Goal: Task Accomplishment & Management: Manage account settings

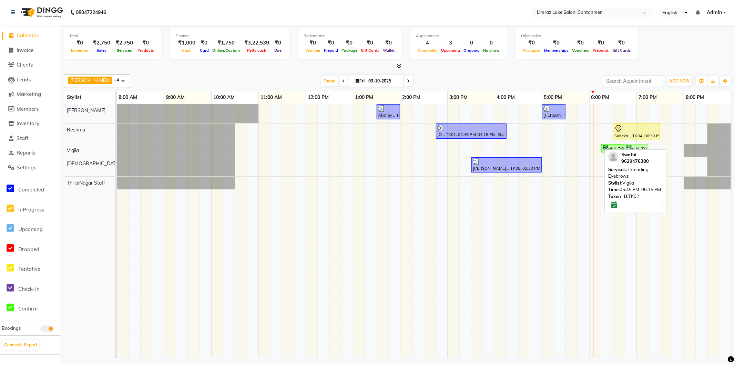
drag, startPoint x: 591, startPoint y: 149, endPoint x: 640, endPoint y: 152, distance: 49.0
click at [640, 152] on div "[PERSON_NAME] x Reshma x Vigila x Vijitha x ThillaiNagar Staff x +4 Select All …" at bounding box center [398, 214] width 668 height 286
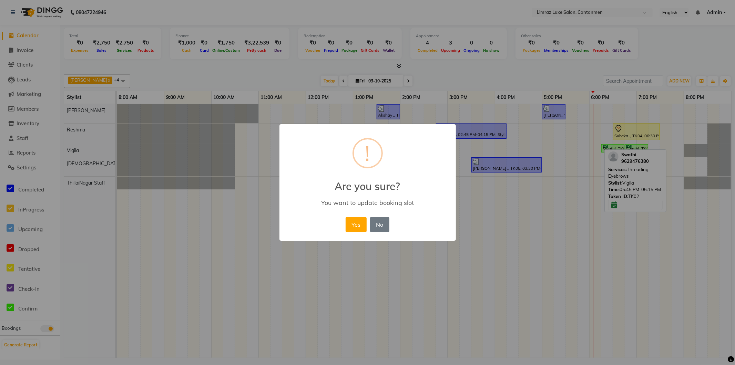
click at [346, 217] on button "Yes" at bounding box center [356, 224] width 21 height 15
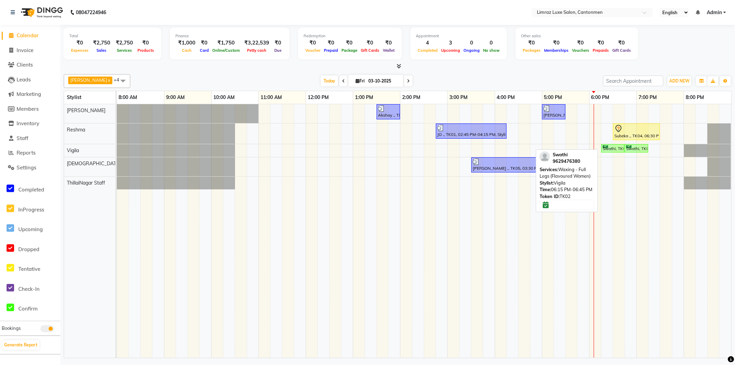
click at [614, 146] on div "Swathi, TK02, 06:15 PM-06:45 PM, Waxing - Full Legs (Flavoured Women)" at bounding box center [613, 148] width 22 height 7
click at [606, 147] on div "Swathi, TK02, 06:15 PM-06:45 PM, Waxing - Full Legs (Flavoured Women)" at bounding box center [613, 148] width 22 height 7
select select "6"
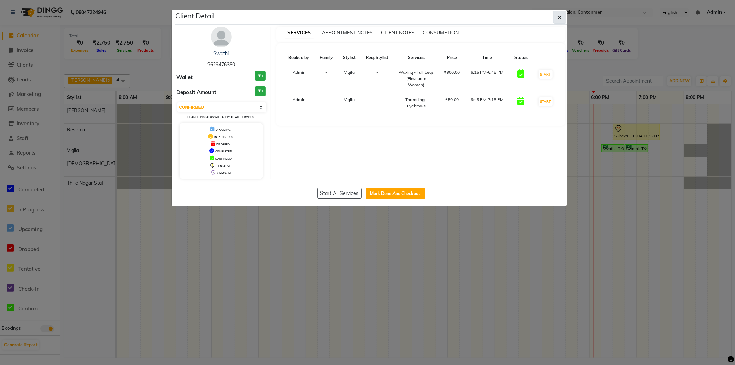
click at [559, 18] on icon "button" at bounding box center [560, 17] width 4 height 6
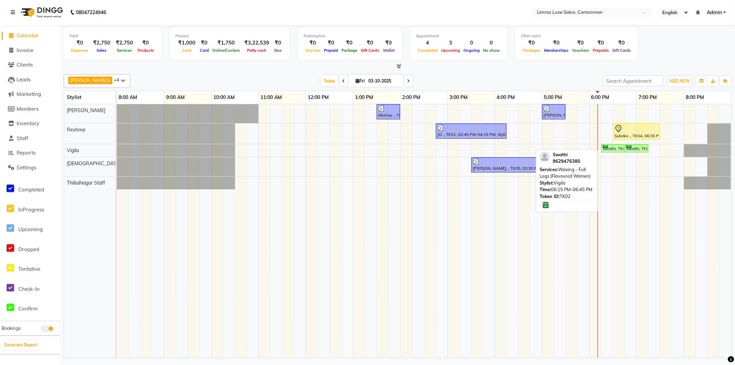
click at [609, 151] on div "Swathi, TK02, 06:15 PM-06:45 PM, Waxing - Full Legs (Flavoured Women)" at bounding box center [613, 148] width 22 height 7
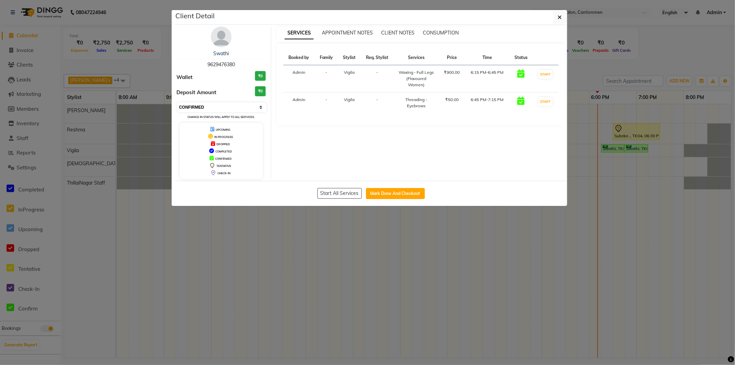
click at [236, 109] on select "Select IN SERVICE CONFIRMED TENTATIVE CHECK IN MARK DONE DROPPED UPCOMING" at bounding box center [222, 107] width 89 height 10
select select "8"
click at [178, 102] on select "Select IN SERVICE CONFIRMED TENTATIVE CHECK IN MARK DONE DROPPED UPCOMING" at bounding box center [222, 107] width 89 height 10
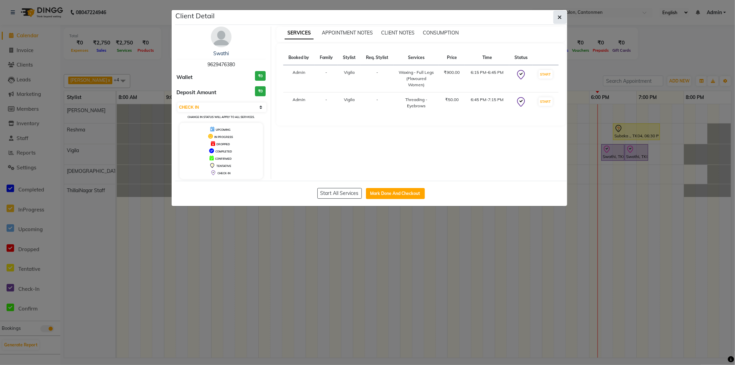
click at [558, 19] on icon "button" at bounding box center [560, 17] width 4 height 6
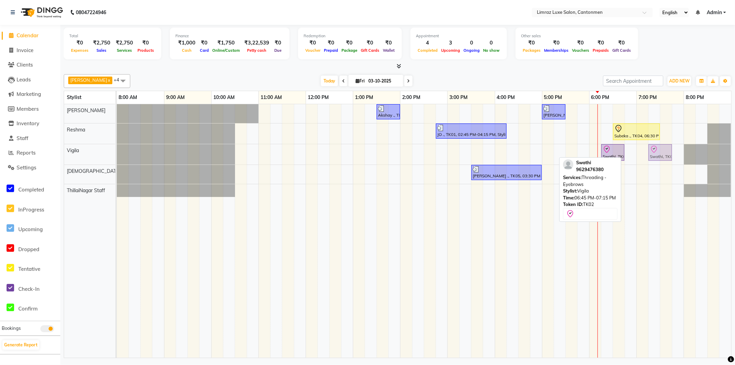
drag, startPoint x: 638, startPoint y: 153, endPoint x: 658, endPoint y: 152, distance: 19.4
click at [117, 152] on div "Swathi, TK02, 06:15 PM-06:45 PM, Waxing - Full Legs (Flavoured Women) [PERSON_N…" at bounding box center [117, 154] width 0 height 20
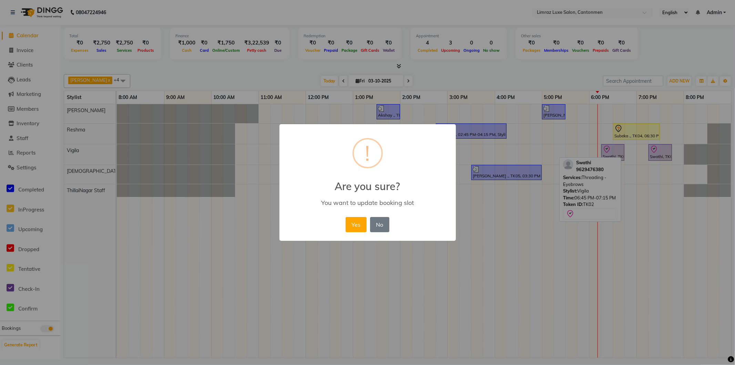
click at [346, 217] on button "Yes" at bounding box center [356, 224] width 21 height 15
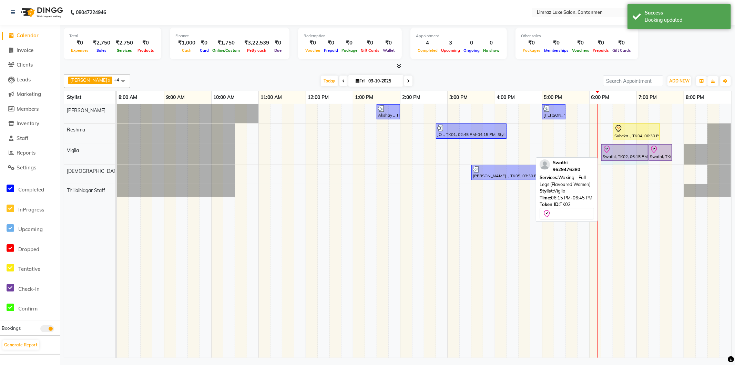
drag, startPoint x: 629, startPoint y: 150, endPoint x: 641, endPoint y: 150, distance: 12.1
click at [117, 150] on div "Swathi, TK02, 06:15 PM-06:45 PM, Waxing - Full Legs (Flavoured Women) [PERSON_N…" at bounding box center [117, 154] width 0 height 20
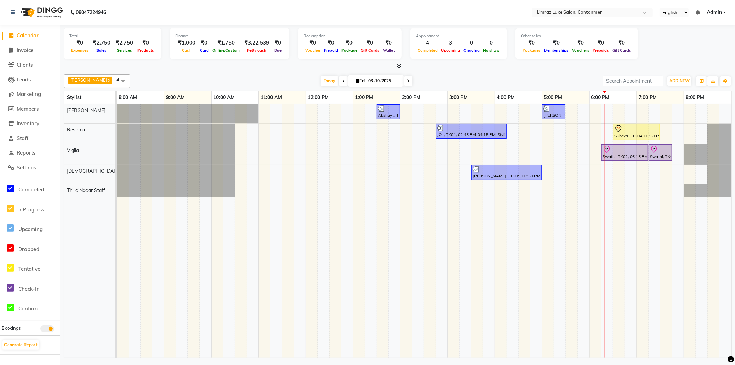
click at [618, 115] on div "Akshay ., TK03, 01:30 PM-02:00 PM, Styling - [PERSON_NAME] Trim [PERSON_NAME] .…" at bounding box center [424, 230] width 615 height 253
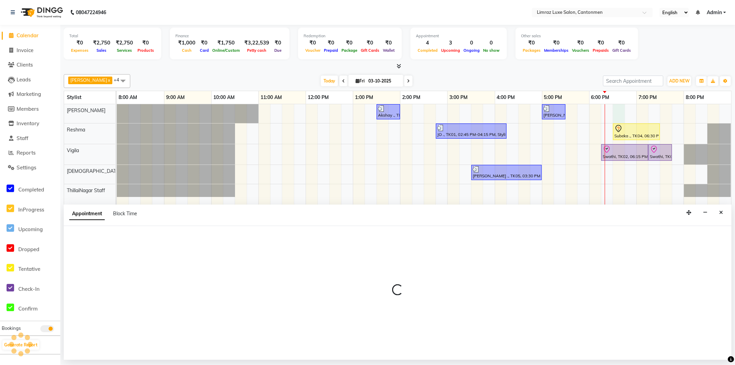
select select "90538"
select select "tentative"
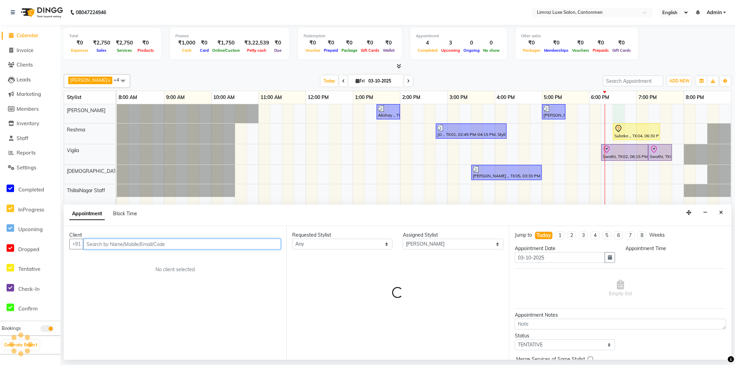
select select "1110"
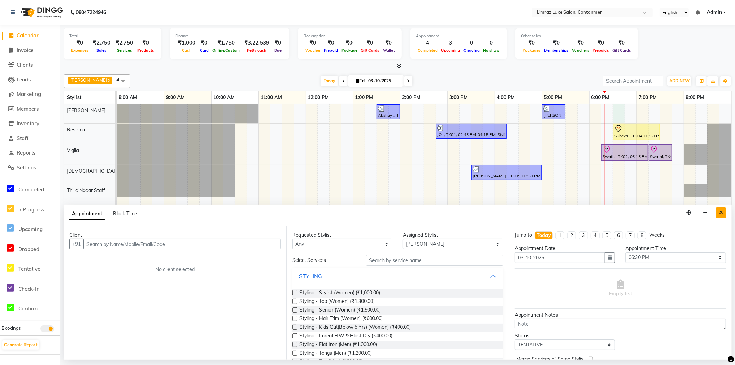
click at [723, 212] on button "Close" at bounding box center [721, 212] width 10 height 11
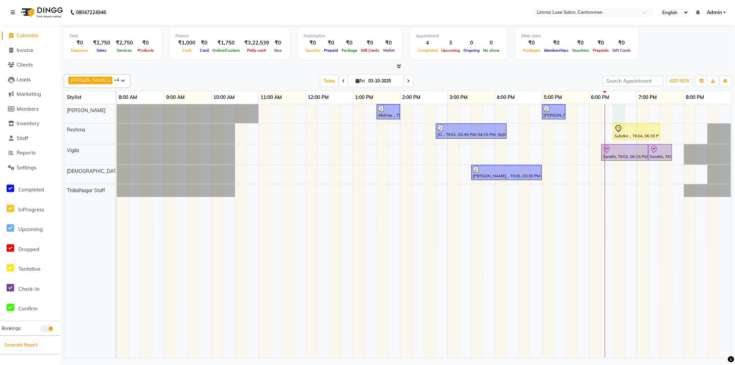
click at [619, 112] on div "Akshay ., TK03, 01:30 PM-02:00 PM, Styling - [PERSON_NAME] Trim [PERSON_NAME] .…" at bounding box center [424, 230] width 615 height 253
select select "90538"
select select "1110"
select select "tentative"
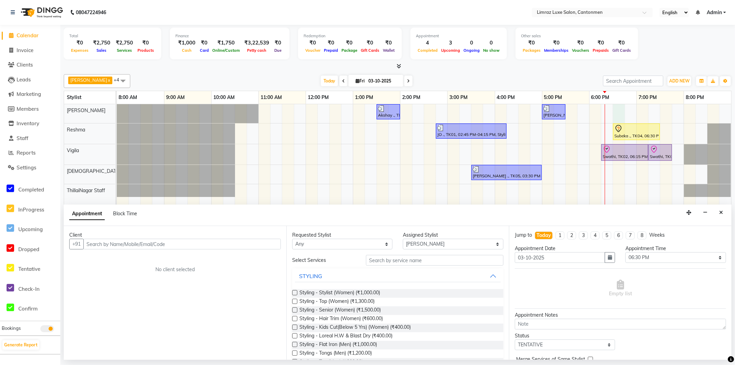
click at [165, 242] on input "text" at bounding box center [182, 244] width 198 height 11
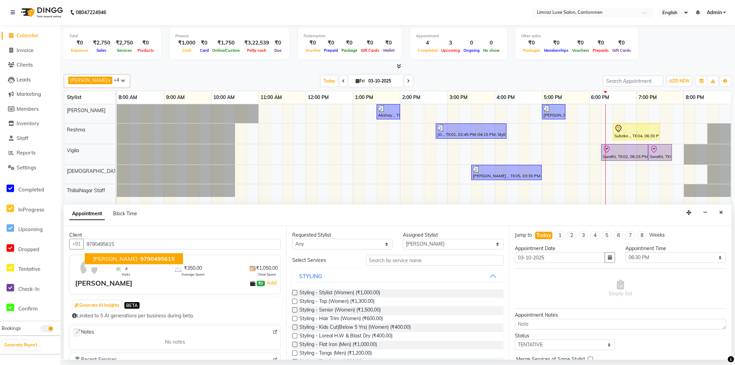
click at [140, 255] on span "9790495615" at bounding box center [157, 258] width 34 height 7
type input "9790495615"
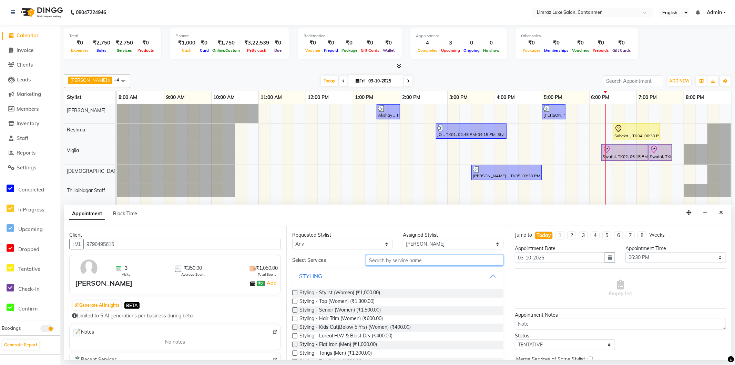
click at [387, 262] on input "text" at bounding box center [435, 260] width 138 height 11
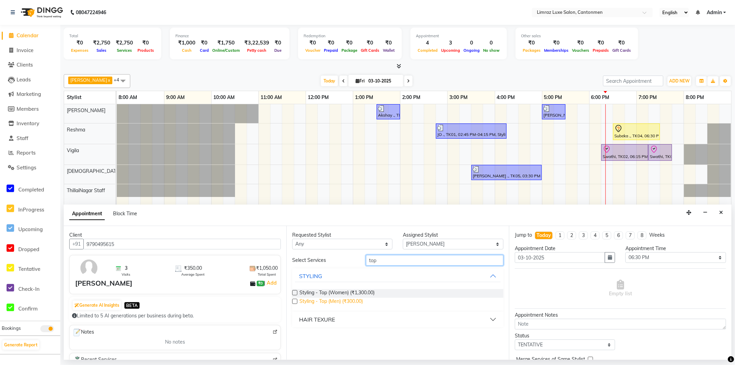
type input "top"
click at [345, 301] on span "Styling - Top (Men) (₹300.00)" at bounding box center [331, 301] width 63 height 9
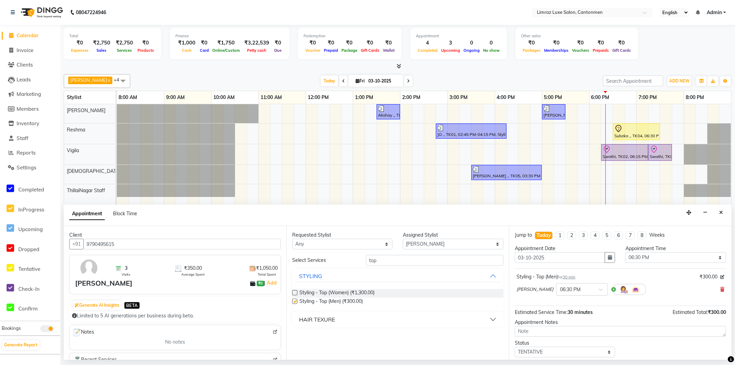
checkbox input "false"
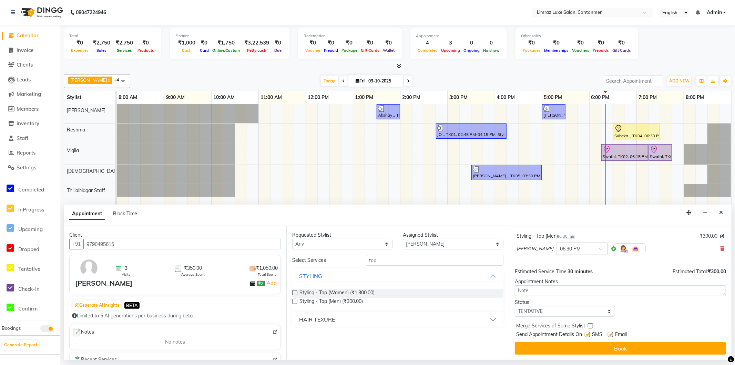
click at [590, 335] on label at bounding box center [587, 334] width 5 height 5
click at [589, 335] on input "checkbox" at bounding box center [587, 335] width 4 height 4
checkbox input "false"
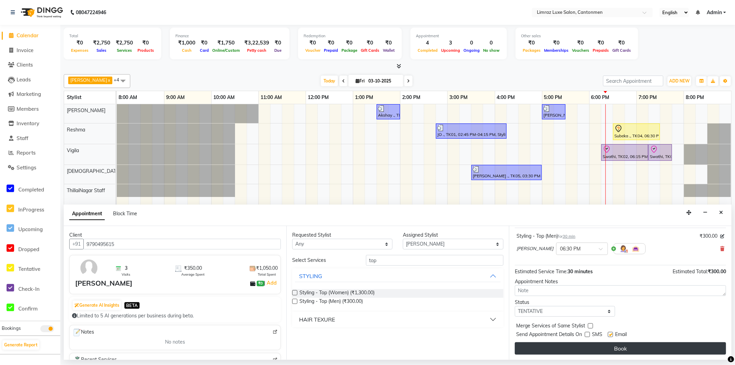
drag, startPoint x: 613, startPoint y: 333, endPoint x: 613, endPoint y: 345, distance: 12.1
click at [613, 334] on label at bounding box center [610, 334] width 5 height 5
click at [613, 334] on input "checkbox" at bounding box center [610, 335] width 4 height 4
checkbox input "false"
click at [613, 345] on button "Book" at bounding box center [620, 348] width 211 height 12
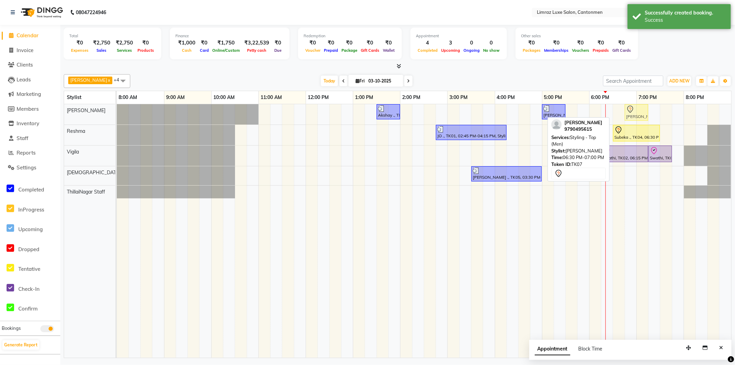
drag, startPoint x: 627, startPoint y: 112, endPoint x: 638, endPoint y: 110, distance: 11.9
click at [117, 110] on div "Akshay ., TK03, 01:30 PM-02:00 PM, Styling - [PERSON_NAME] Trim [PERSON_NAME] .…" at bounding box center [117, 114] width 0 height 20
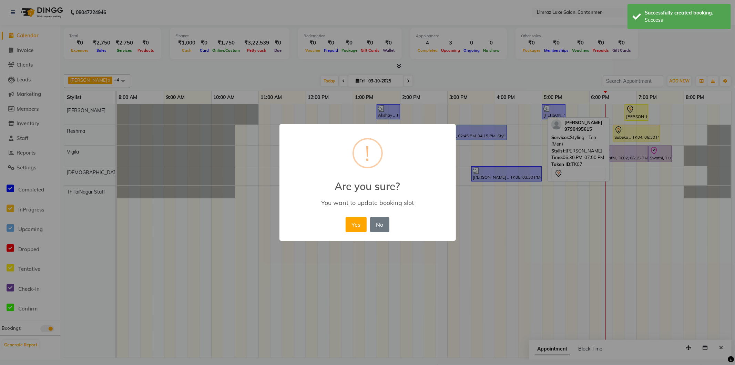
click at [346, 217] on button "Yes" at bounding box center [356, 224] width 21 height 15
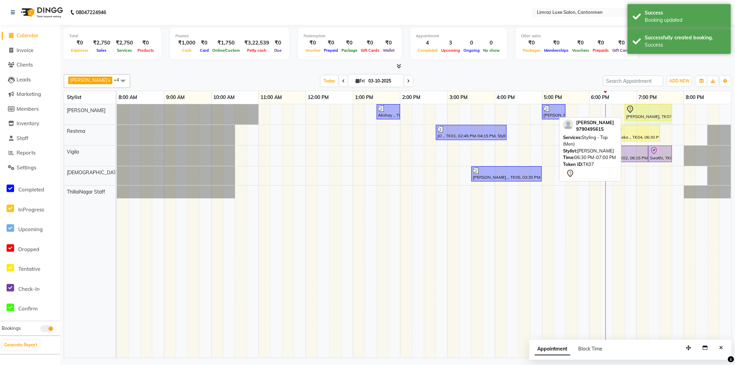
drag, startPoint x: 646, startPoint y: 111, endPoint x: 663, endPoint y: 108, distance: 16.5
click at [117, 108] on div "Akshay ., TK03, 01:30 PM-02:00 PM, Styling - [PERSON_NAME] Trim [PERSON_NAME] .…" at bounding box center [117, 114] width 0 height 20
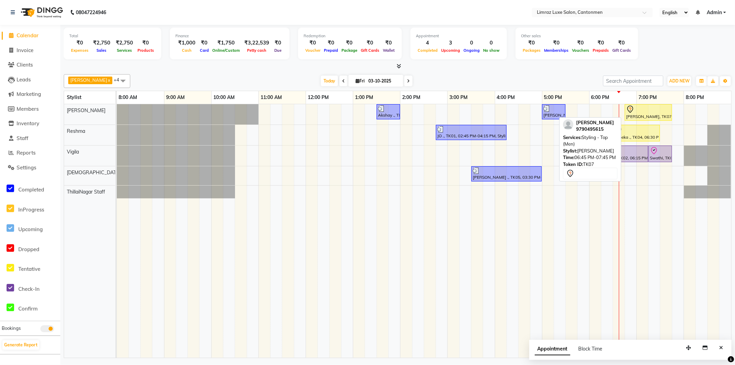
click at [651, 118] on div "[PERSON_NAME], TK07, 06:45 PM-07:45 PM, Styling - Top (Men)" at bounding box center [649, 112] width 46 height 14
click at [650, 116] on div "[PERSON_NAME], TK07, 06:45 PM-07:45 PM, Styling - Top (Men)" at bounding box center [649, 112] width 46 height 14
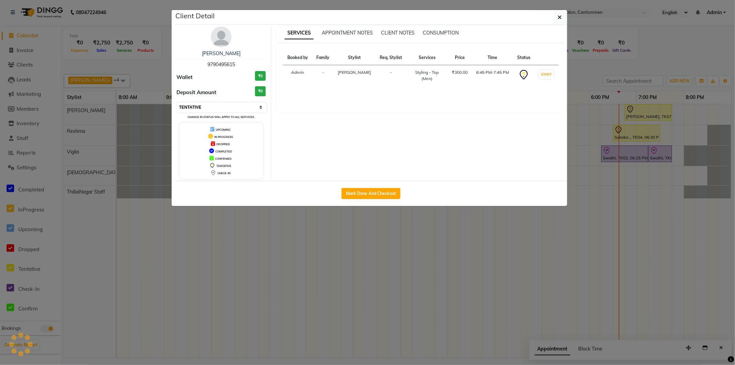
click at [214, 106] on select "Select IN SERVICE CONFIRMED TENTATIVE CHECK IN MARK DONE DROPPED UPCOMING" at bounding box center [222, 107] width 89 height 10
select select "8"
click at [178, 102] on select "Select IN SERVICE CONFIRMED TENTATIVE CHECK IN MARK DONE DROPPED UPCOMING" at bounding box center [222, 107] width 89 height 10
click at [557, 21] on button "button" at bounding box center [560, 17] width 13 height 13
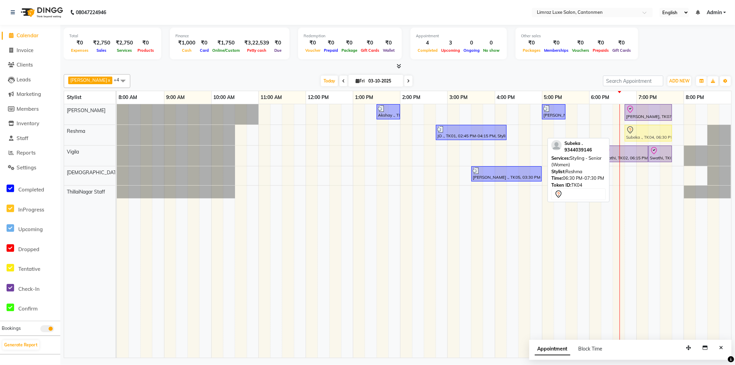
drag, startPoint x: 629, startPoint y: 133, endPoint x: 647, endPoint y: 128, distance: 18.2
click at [117, 128] on div "JO ., TK01, 02:45 PM-04:15 PM, Styling - Top (Women) Subeka ., TK04, 06:30 PM-0…" at bounding box center [117, 135] width 0 height 20
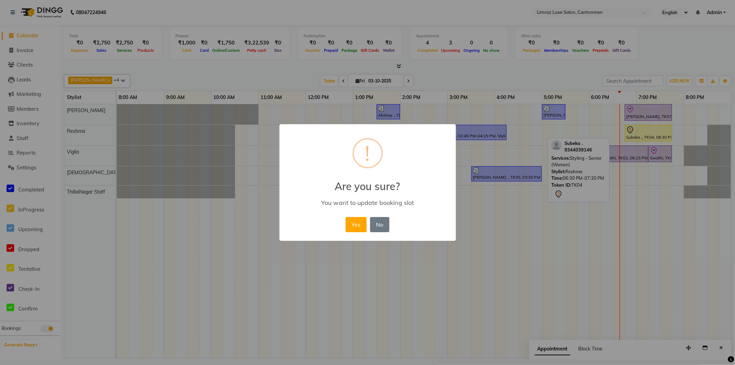
click at [346, 217] on button "Yes" at bounding box center [356, 224] width 21 height 15
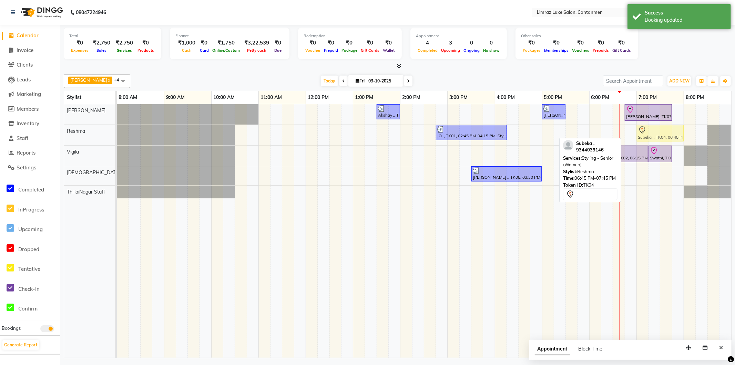
drag, startPoint x: 644, startPoint y: 130, endPoint x: 653, endPoint y: 130, distance: 9.0
click at [117, 130] on div "JO ., TK01, 02:45 PM-04:15 PM, Styling - Top (Women) Subeka ., TK04, 06:45 PM-0…" at bounding box center [117, 135] width 0 height 20
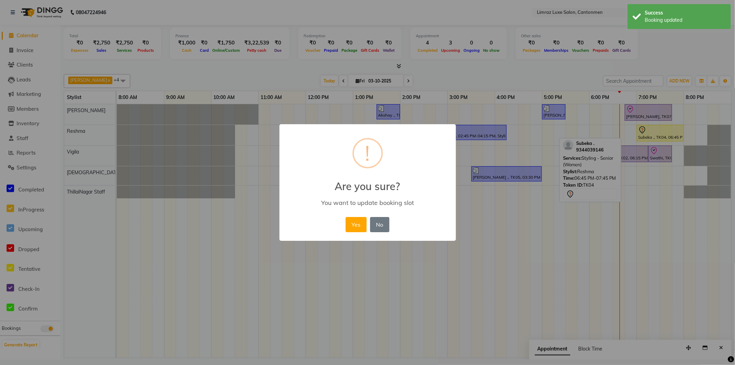
click at [346, 217] on button "Yes" at bounding box center [356, 224] width 21 height 15
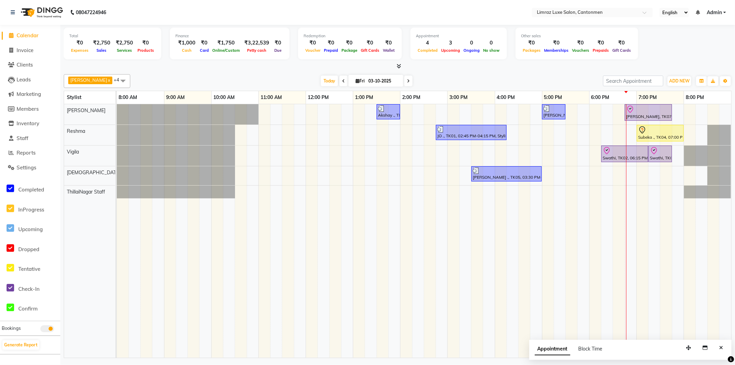
click at [404, 84] on span at bounding box center [408, 80] width 8 height 11
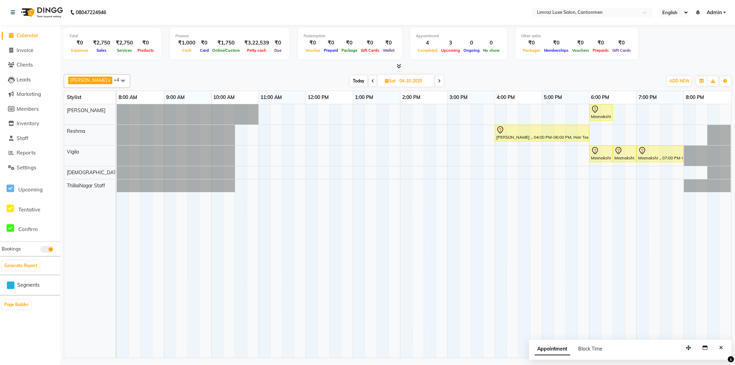
click at [350, 83] on span "Today" at bounding box center [358, 80] width 17 height 11
type input "03-10-2025"
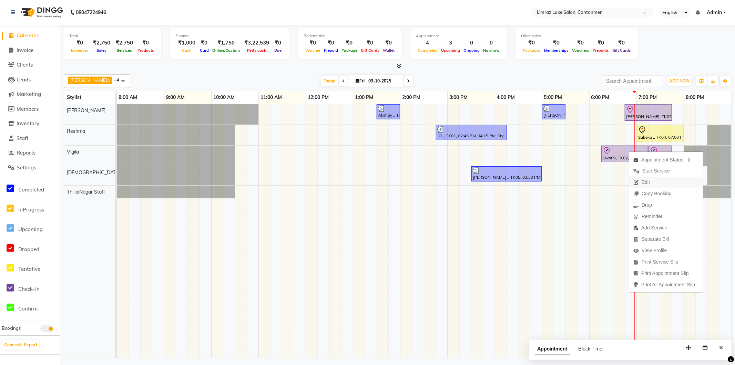
click at [649, 183] on span "Edit" at bounding box center [646, 182] width 8 height 7
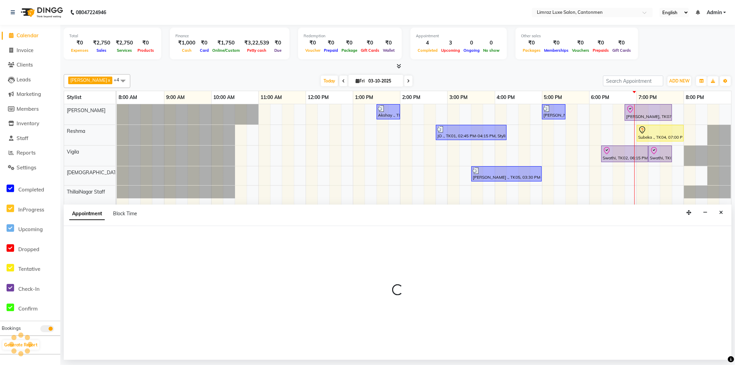
select select "check-in"
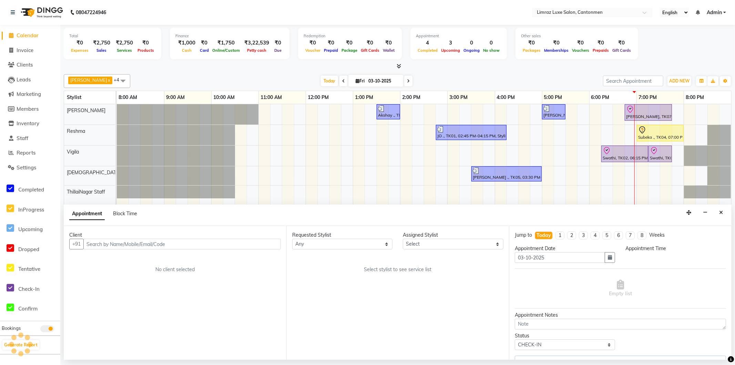
select select "63046"
select select "1095"
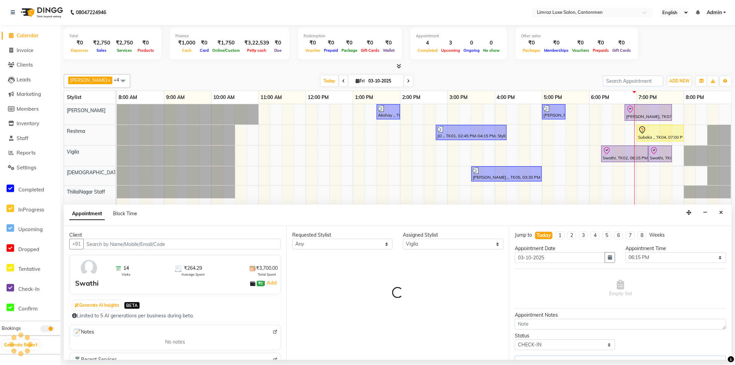
select select "3643"
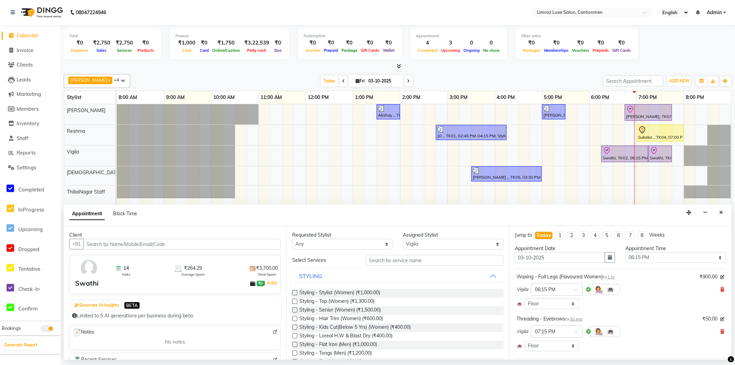
scroll to position [74, 0]
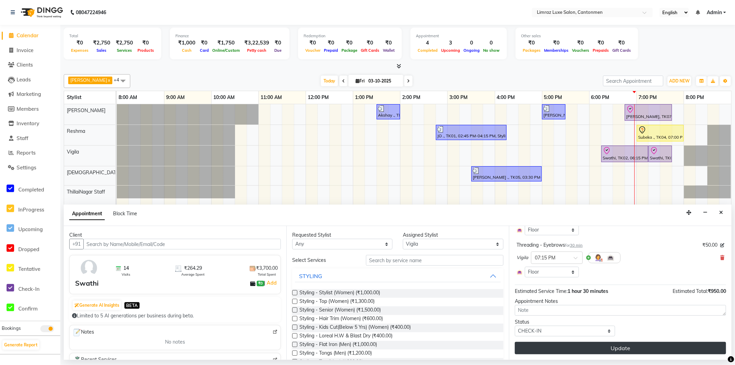
click at [607, 346] on button "Update" at bounding box center [620, 348] width 211 height 12
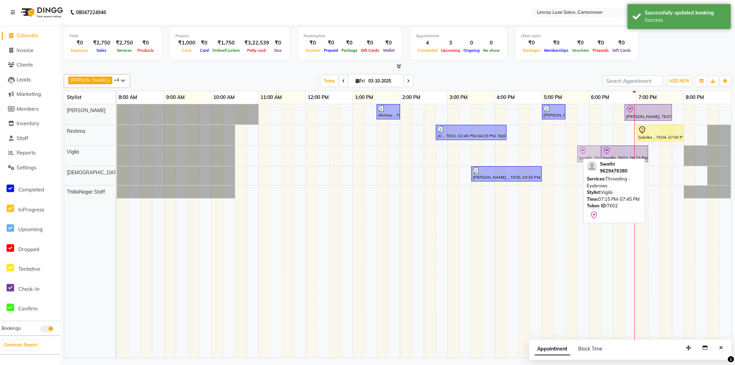
drag, startPoint x: 657, startPoint y: 152, endPoint x: 590, endPoint y: 153, distance: 67.2
click at [117, 153] on div "Swathi, TK02, 06:15 PM-07:15 PM, Waxing - Full Legs (Flavoured Women) [PERSON_N…" at bounding box center [117, 155] width 0 height 20
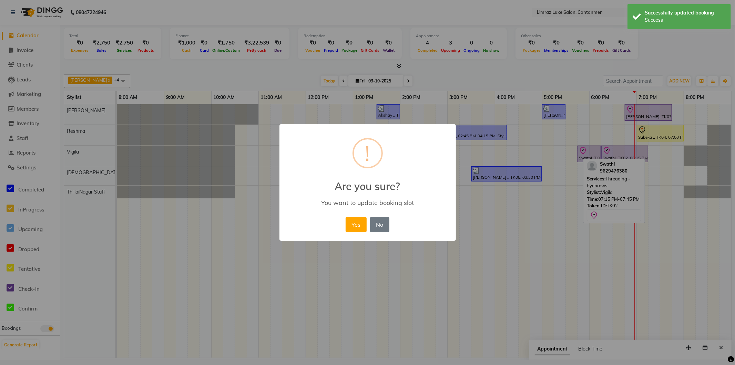
click at [346, 217] on button "Yes" at bounding box center [356, 224] width 21 height 15
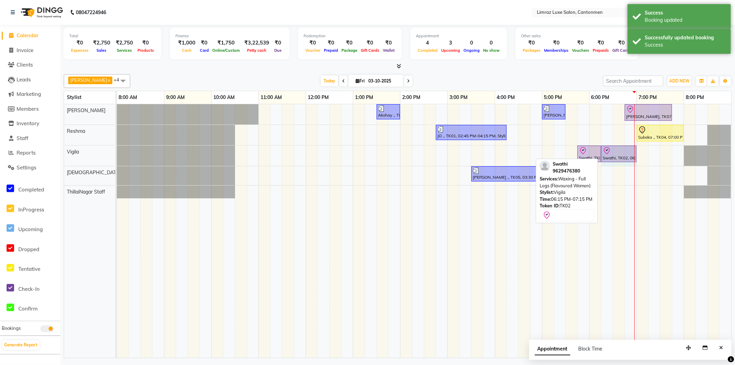
drag, startPoint x: 647, startPoint y: 151, endPoint x: 635, endPoint y: 150, distance: 12.4
click at [635, 150] on div "Akshay ., TK03, 01:30 PM-02:00 PM, Styling - [PERSON_NAME] Trim [PERSON_NAME] .…" at bounding box center [424, 230] width 615 height 253
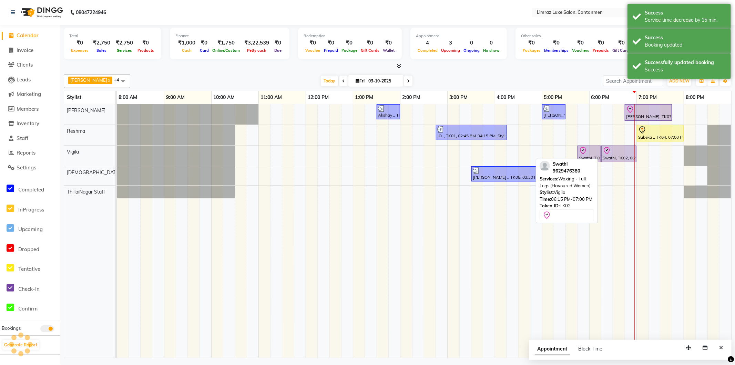
click at [616, 157] on div "Swathi, TK02, 06:15 PM-07:00 PM, Waxing - Full Legs (Flavoured Women)" at bounding box center [619, 153] width 34 height 14
select select "8"
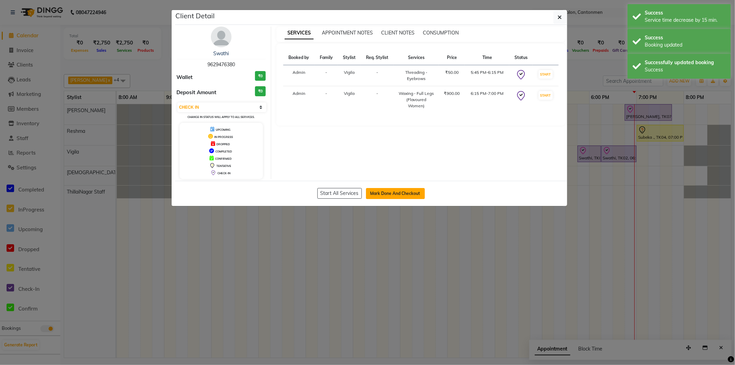
click at [416, 190] on button "Mark Done And Checkout" at bounding box center [395, 193] width 59 height 11
select select "7274"
select select "service"
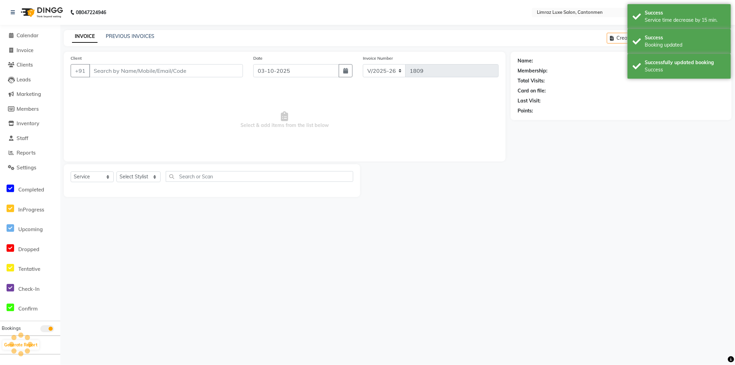
type input "9629476380"
select select "63046"
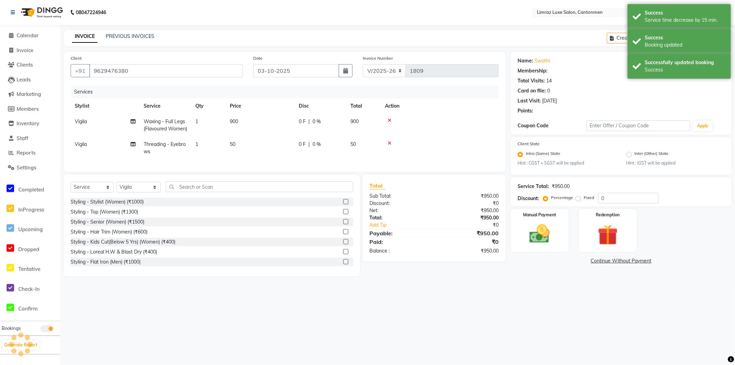
radio input "false"
radio input "true"
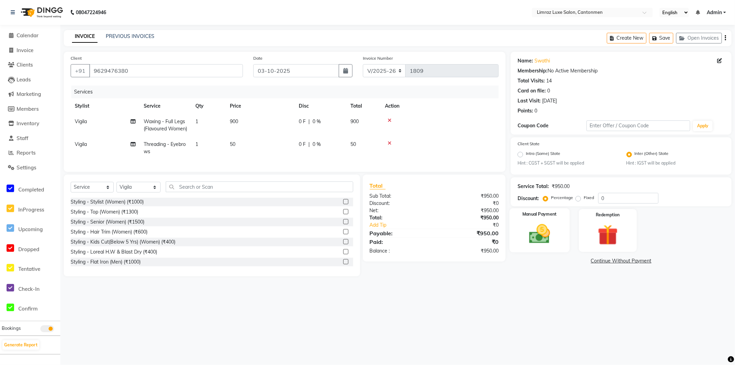
click at [554, 223] on img at bounding box center [540, 234] width 34 height 24
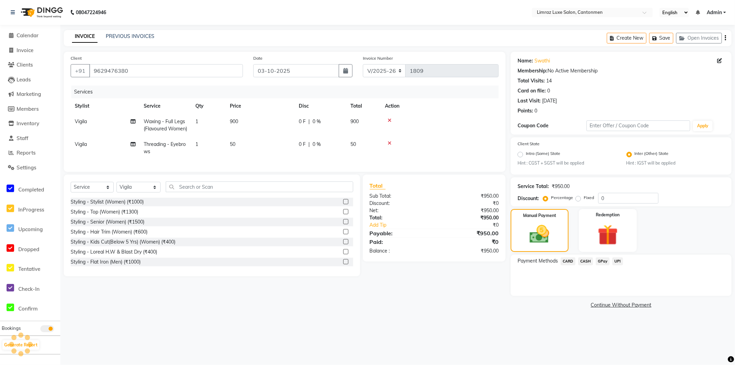
click at [607, 260] on span "GPay" at bounding box center [603, 261] width 14 height 8
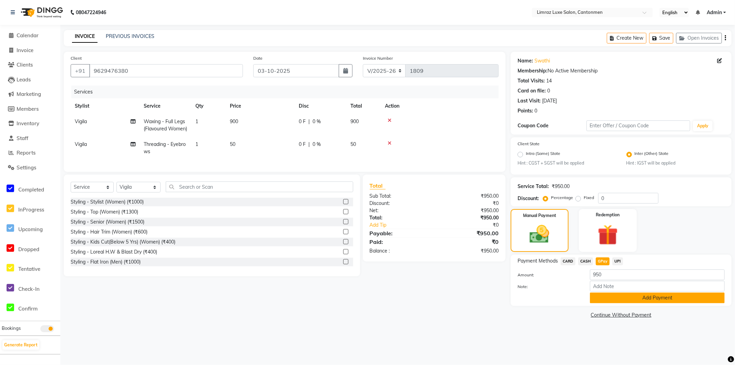
click at [618, 294] on button "Add Payment" at bounding box center [657, 297] width 135 height 11
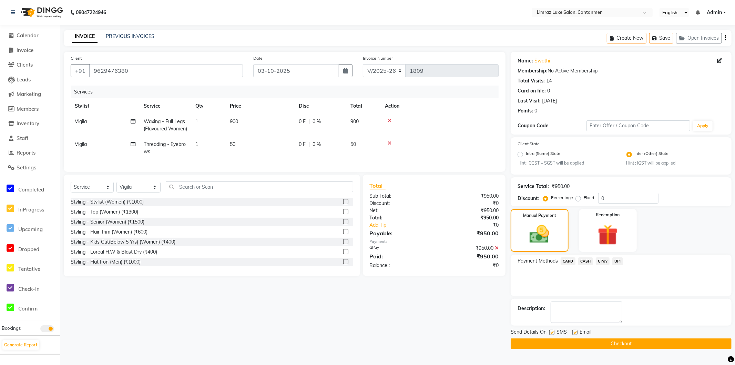
click at [551, 332] on label at bounding box center [551, 332] width 5 height 5
click at [551, 332] on input "checkbox" at bounding box center [551, 332] width 4 height 4
checkbox input "false"
click at [577, 330] on label at bounding box center [575, 332] width 5 height 5
click at [577, 330] on input "checkbox" at bounding box center [575, 332] width 4 height 4
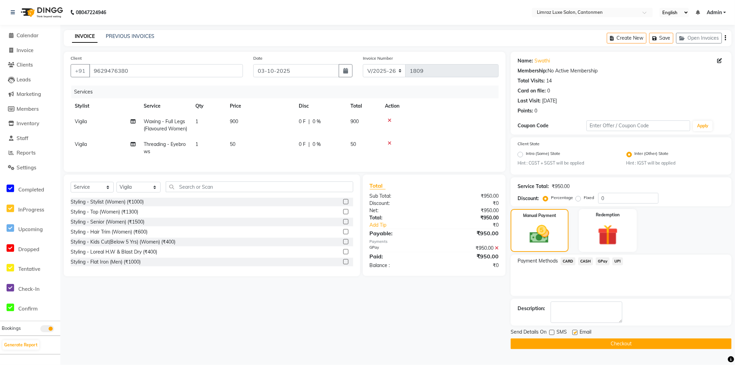
checkbox input "false"
click at [583, 341] on button "Checkout" at bounding box center [621, 343] width 221 height 11
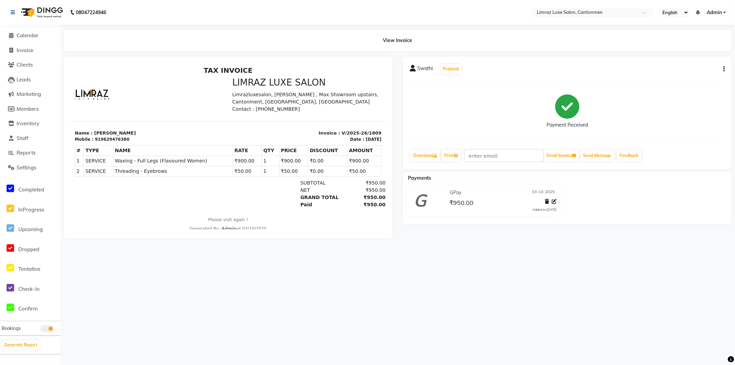
click at [40, 9] on img at bounding box center [41, 12] width 47 height 19
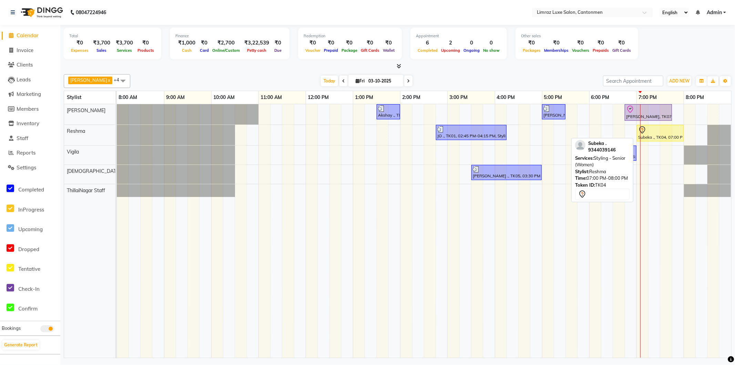
click at [657, 129] on div at bounding box center [660, 130] width 44 height 8
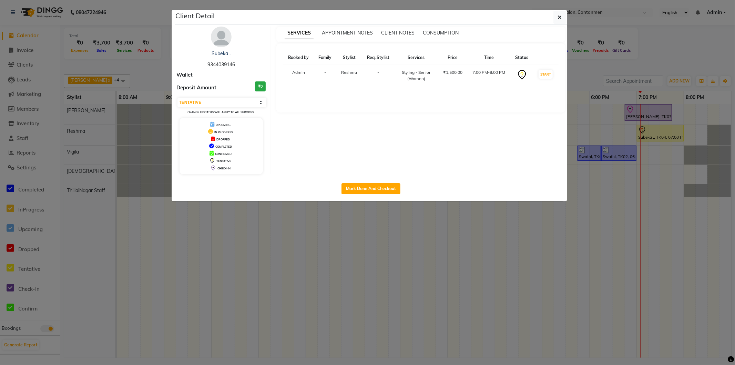
click at [218, 94] on div "Subeka . 9344039146 Wallet Deposit Amount ₹0 Select IN SERVICE CONFIRMED TENTAT…" at bounding box center [222, 101] width 100 height 148
click at [216, 100] on select "Select IN SERVICE CONFIRMED TENTATIVE CHECK IN MARK DONE DROPPED UPCOMING" at bounding box center [222, 103] width 89 height 10
select select "8"
click at [178, 98] on select "Select IN SERVICE CONFIRMED TENTATIVE CHECK IN MARK DONE DROPPED UPCOMING" at bounding box center [222, 103] width 89 height 10
click at [563, 17] on button "button" at bounding box center [560, 17] width 13 height 13
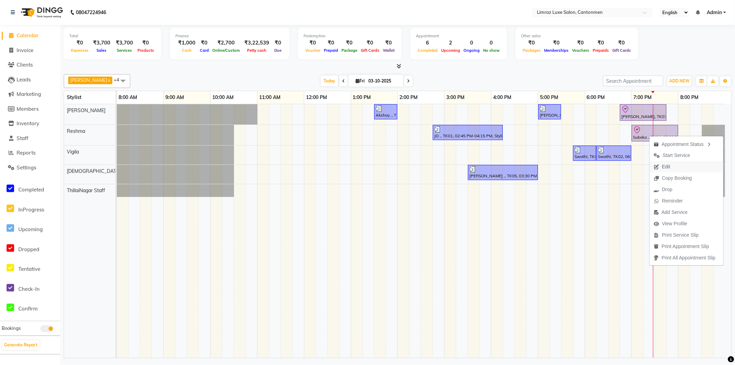
click at [660, 169] on span "Edit" at bounding box center [662, 166] width 25 height 11
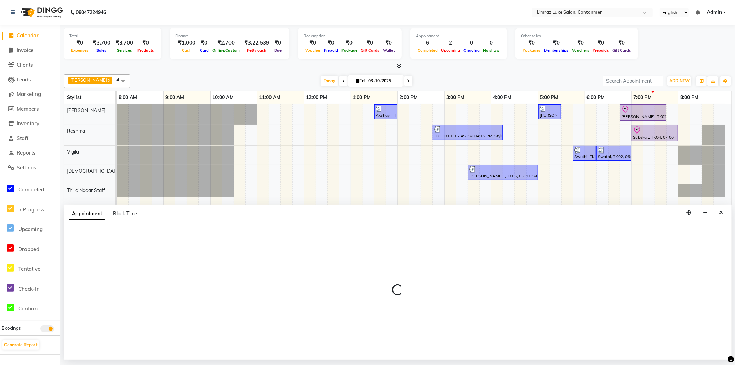
select select "check-in"
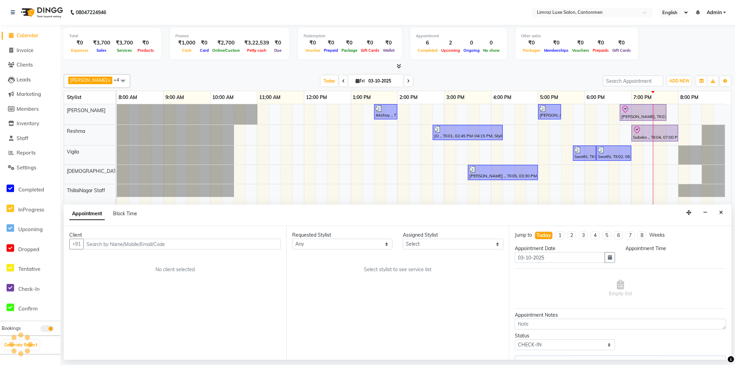
select select "63047"
select select "1140"
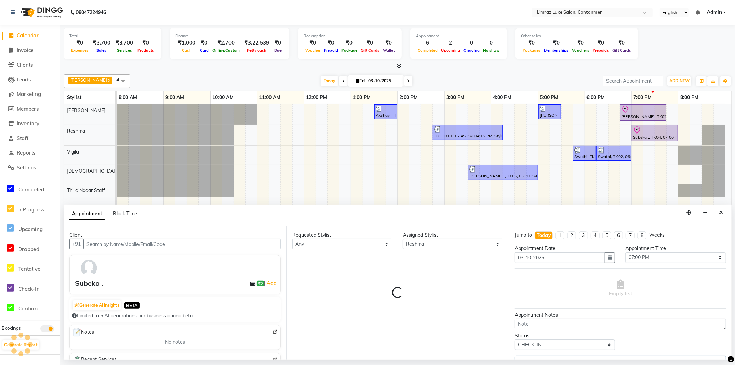
select select "3643"
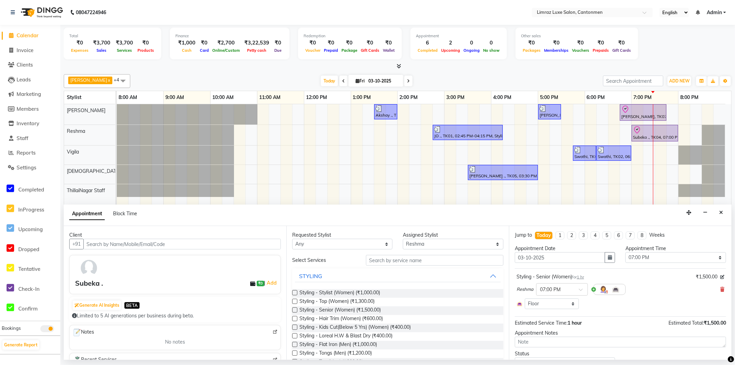
drag, startPoint x: 716, startPoint y: 287, endPoint x: 710, endPoint y: 295, distance: 9.7
click at [720, 287] on icon at bounding box center [722, 289] width 4 height 5
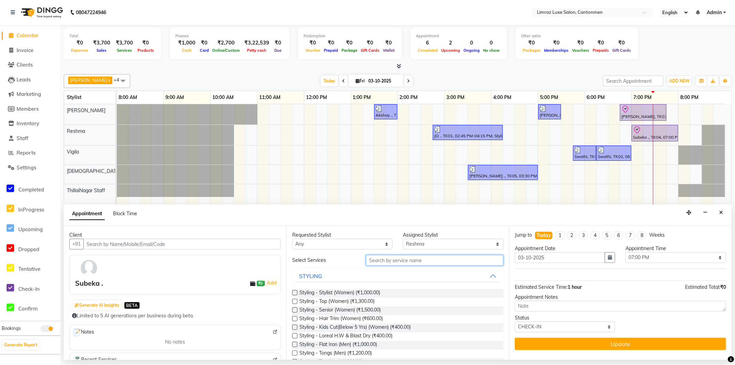
click at [383, 261] on input "text" at bounding box center [435, 260] width 138 height 11
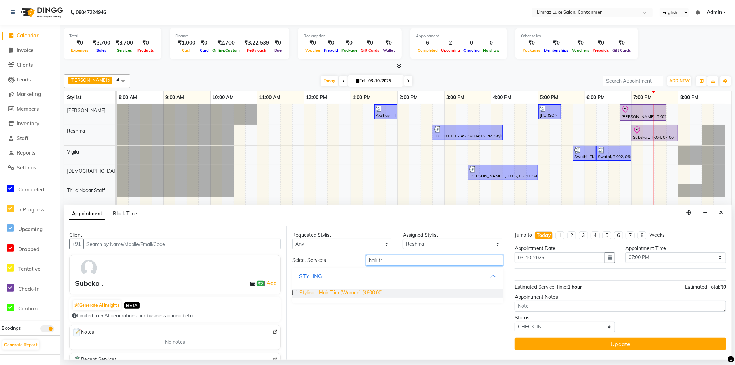
type input "hair tr"
click at [357, 294] on span "Styling - Hair Trim (Women) (₹600.00)" at bounding box center [341, 293] width 83 height 9
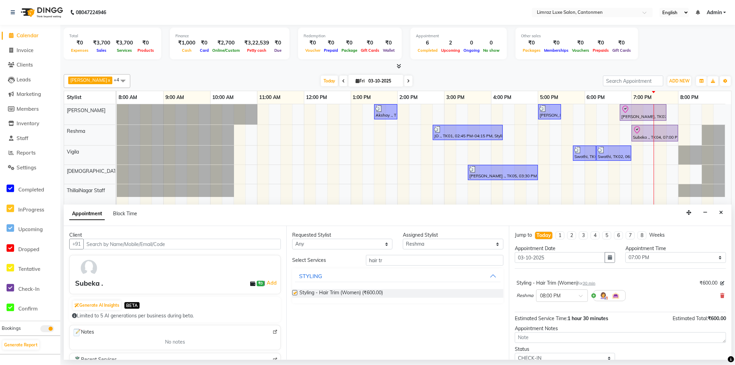
checkbox input "false"
drag, startPoint x: 388, startPoint y: 262, endPoint x: 307, endPoint y: 252, distance: 82.0
click at [314, 252] on div "Requested Stylist Any [PERSON_NAME] Reshma ThillaiNagar Staff [PERSON_NAME] Ass…" at bounding box center [397, 293] width 223 height 134
type input "b"
type input "fring"
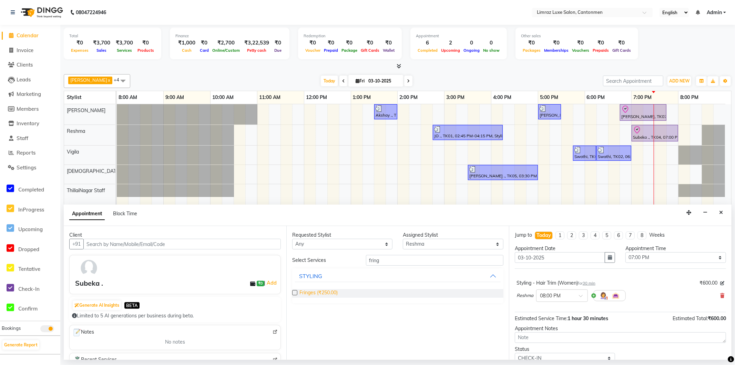
click at [326, 292] on span "Fringes (₹250.00)" at bounding box center [319, 293] width 38 height 9
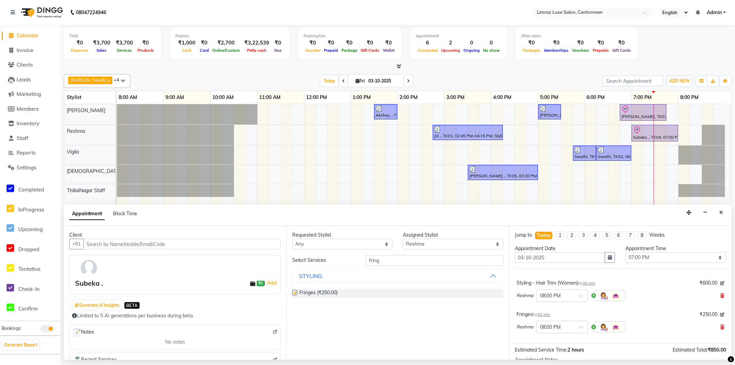
checkbox input "false"
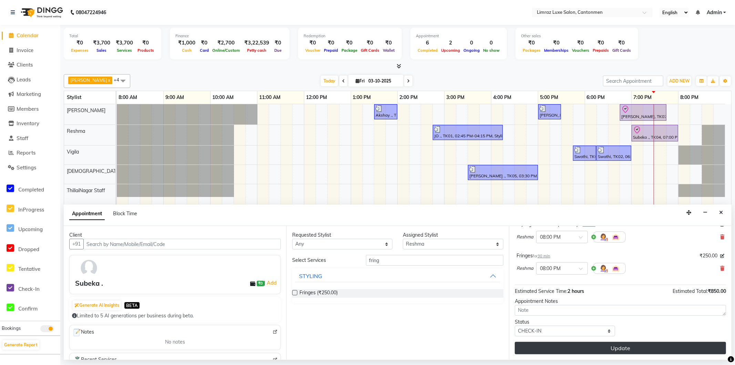
click at [608, 346] on button "Update" at bounding box center [620, 348] width 211 height 12
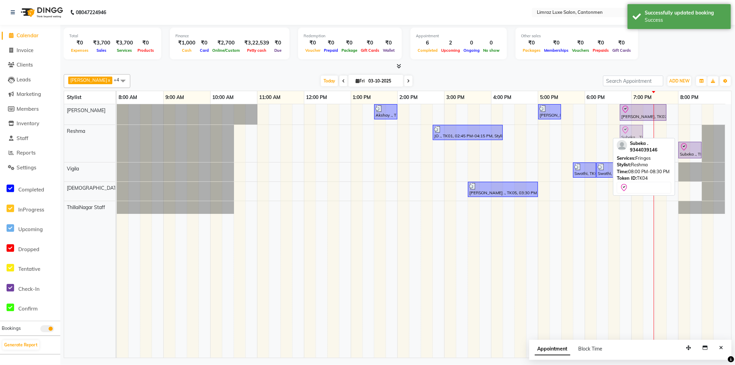
drag, startPoint x: 684, startPoint y: 133, endPoint x: 628, endPoint y: 133, distance: 55.2
click at [117, 133] on div "JO ., TK01, 02:45 PM-04:15 PM, Styling - Top (Women) Subeka ., TK04, 08:00 PM-0…" at bounding box center [117, 143] width 0 height 37
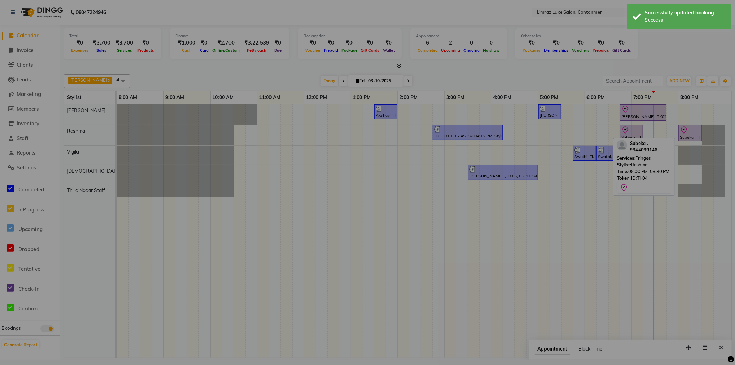
click at [346, 217] on button "Yes" at bounding box center [356, 224] width 21 height 15
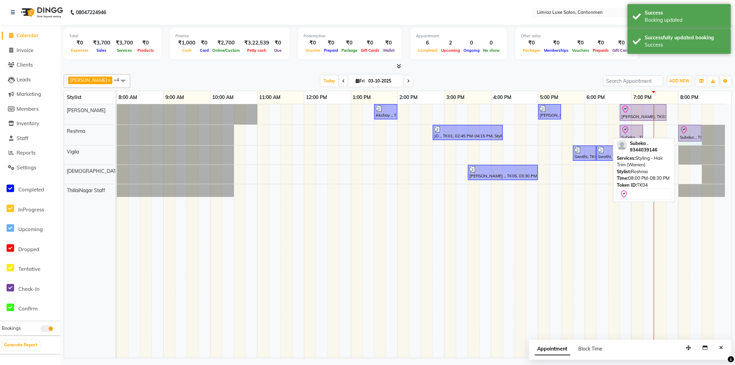
click at [117, 129] on div "JO ., TK01, 02:45 PM-04:15 PM, Styling - Top (Women) Subeka ., TK04, 06:45 PM-0…" at bounding box center [117, 135] width 0 height 20
drag, startPoint x: 694, startPoint y: 132, endPoint x: 659, endPoint y: 133, distance: 35.2
click at [117, 133] on div "JO ., TK01, 02:45 PM-04:15 PM, Styling - Top (Women) Subeka ., TK04, 06:45 PM-0…" at bounding box center [117, 135] width 0 height 20
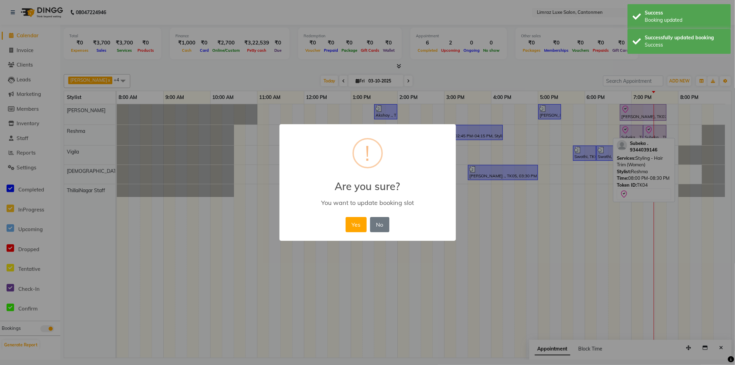
click at [346, 217] on button "Yes" at bounding box center [356, 224] width 21 height 15
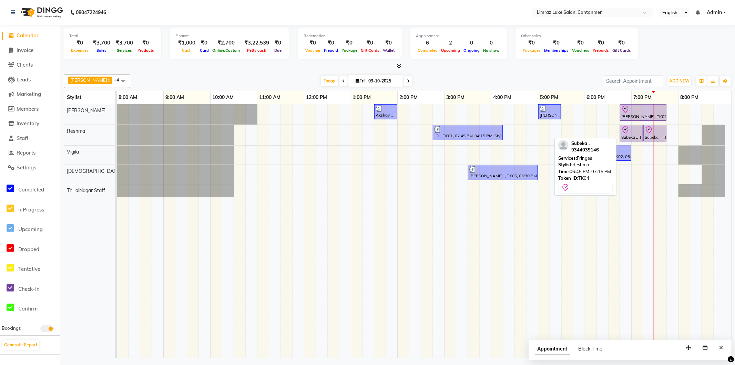
click at [635, 132] on div at bounding box center [632, 130] width 20 height 8
click at [633, 132] on div at bounding box center [632, 130] width 20 height 8
select select "8"
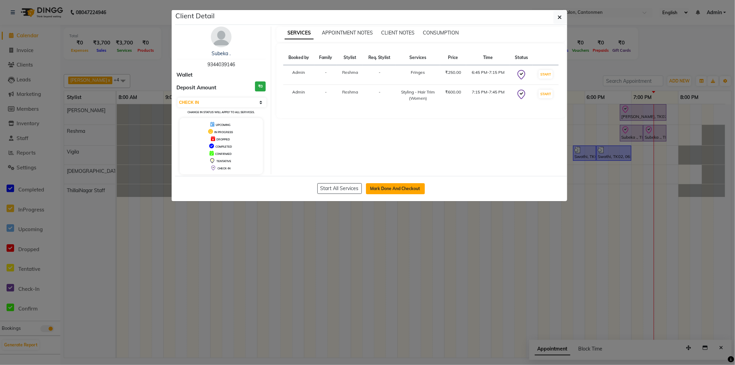
click at [407, 188] on button "Mark Done And Checkout" at bounding box center [395, 188] width 59 height 11
select select "7274"
select select "service"
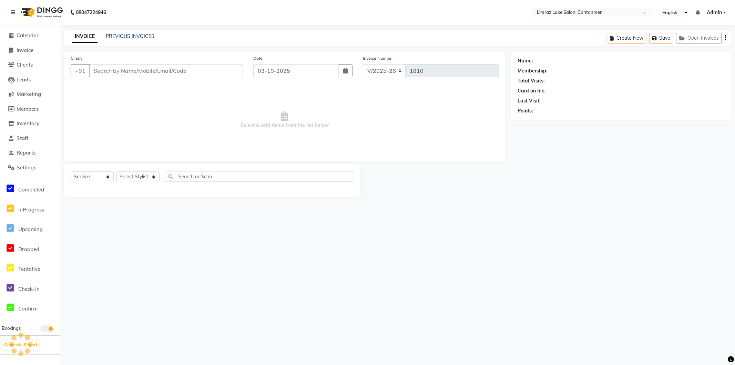
type input "9344039146"
select select "63047"
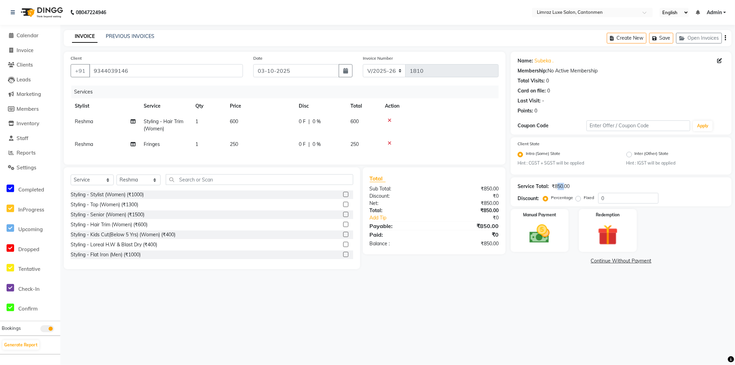
drag, startPoint x: 563, startPoint y: 187, endPoint x: 552, endPoint y: 192, distance: 11.9
click at [555, 185] on div "₹850.00" at bounding box center [561, 186] width 18 height 7
click at [549, 230] on img at bounding box center [540, 234] width 34 height 24
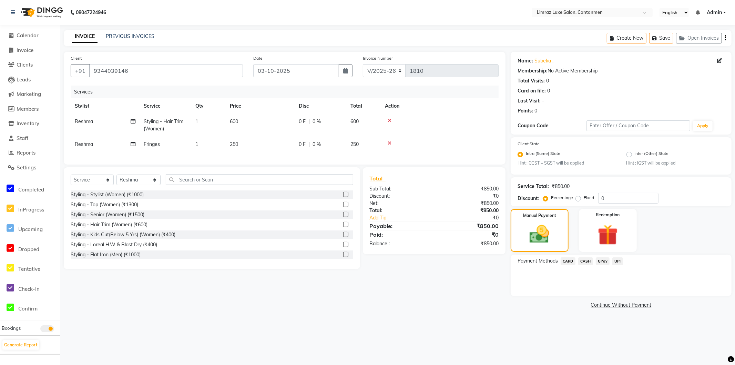
drag, startPoint x: 604, startPoint y: 259, endPoint x: 604, endPoint y: 268, distance: 8.6
click at [604, 260] on span "GPay" at bounding box center [603, 261] width 14 height 8
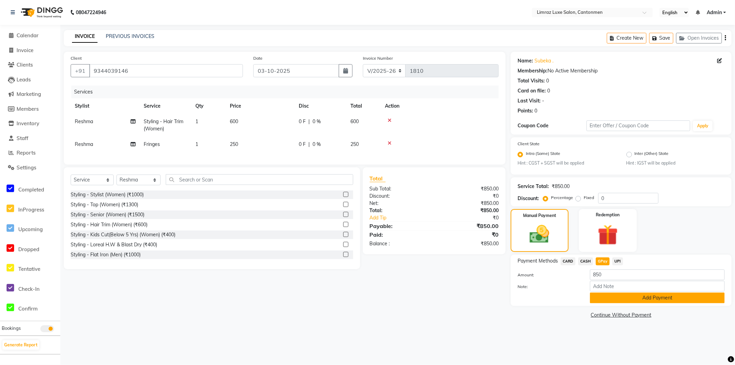
click at [607, 299] on button "Add Payment" at bounding box center [657, 297] width 135 height 11
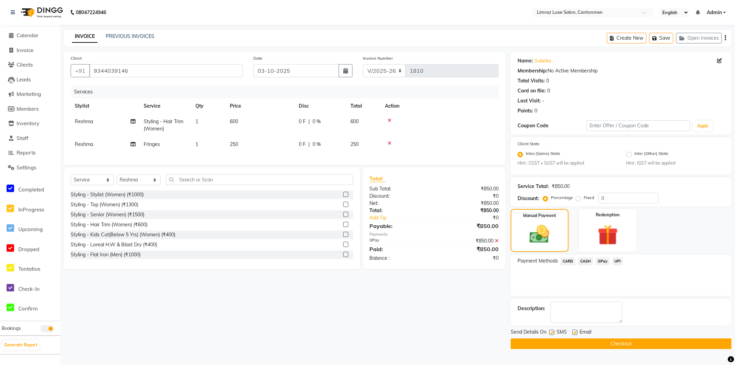
drag, startPoint x: 554, startPoint y: 331, endPoint x: 570, endPoint y: 335, distance: 17.4
click at [554, 331] on label at bounding box center [551, 332] width 5 height 5
click at [554, 331] on input "checkbox" at bounding box center [551, 332] width 4 height 4
checkbox input "false"
click at [577, 334] on label at bounding box center [575, 332] width 5 height 5
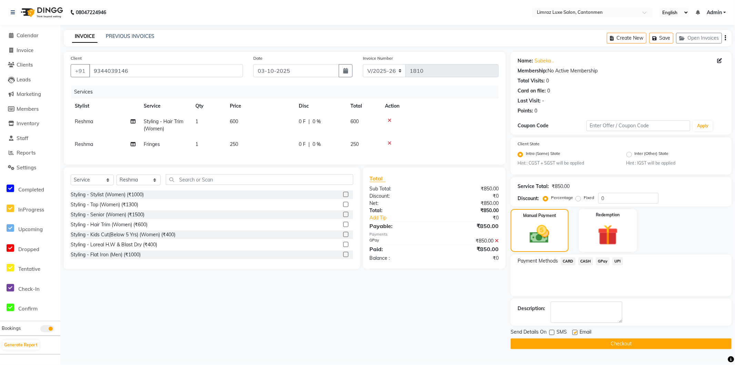
click at [577, 334] on input "checkbox" at bounding box center [575, 332] width 4 height 4
checkbox input "false"
click at [580, 343] on button "Checkout" at bounding box center [621, 343] width 221 height 11
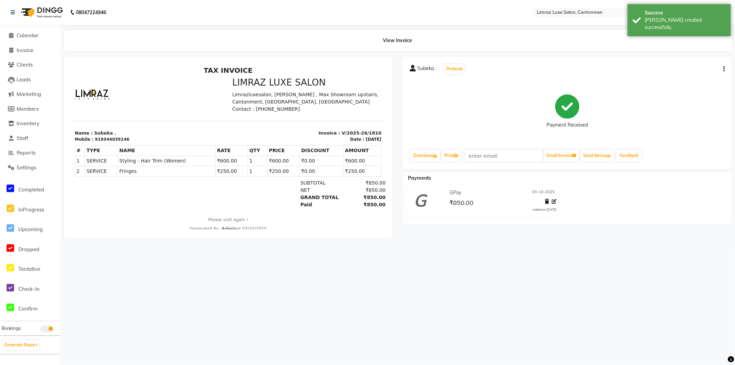
click at [43, 16] on img at bounding box center [41, 12] width 47 height 19
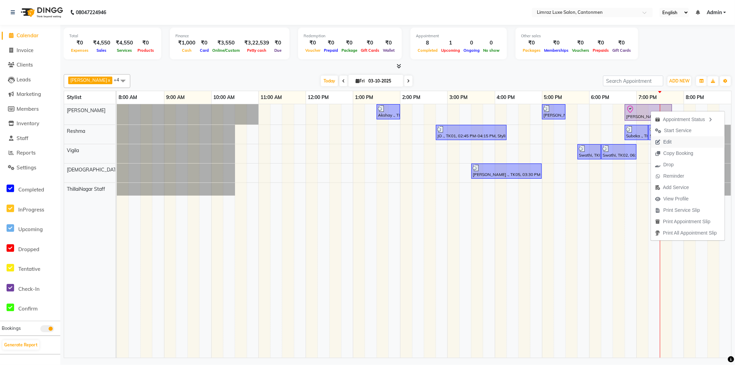
click at [670, 141] on span "Edit" at bounding box center [668, 141] width 8 height 7
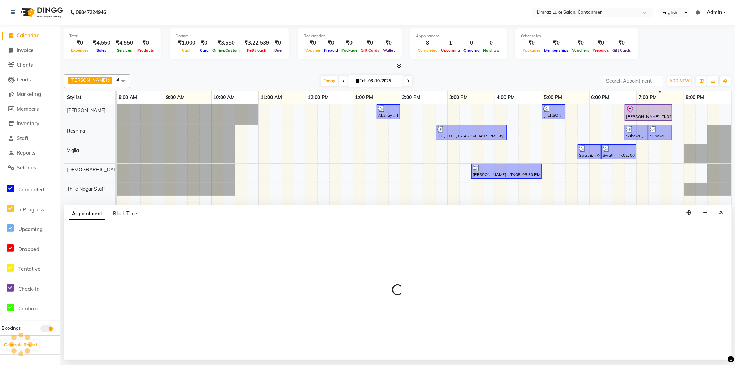
select select "check-in"
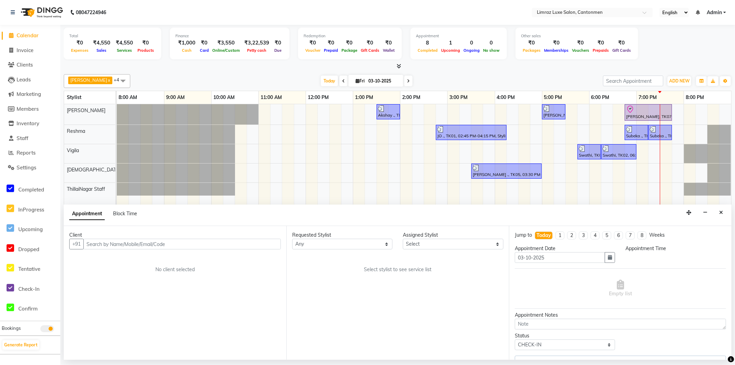
select select "1125"
select select "90538"
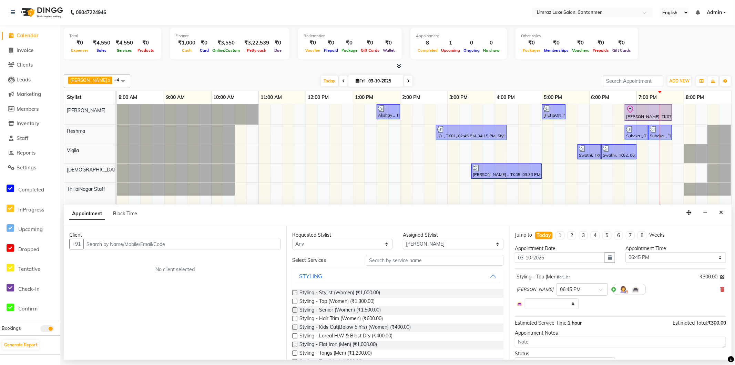
select select "3643"
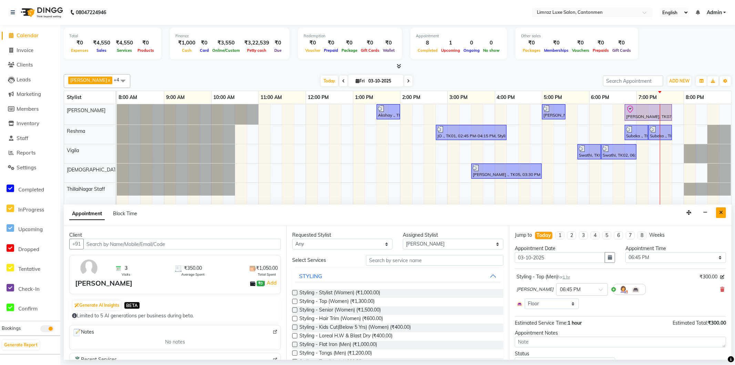
click at [722, 215] on icon "Close" at bounding box center [721, 212] width 4 height 5
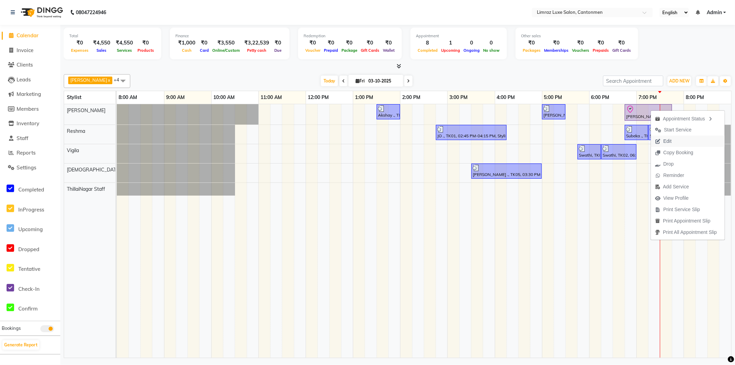
click at [674, 144] on span "Edit" at bounding box center [663, 140] width 25 height 11
select select "tentative"
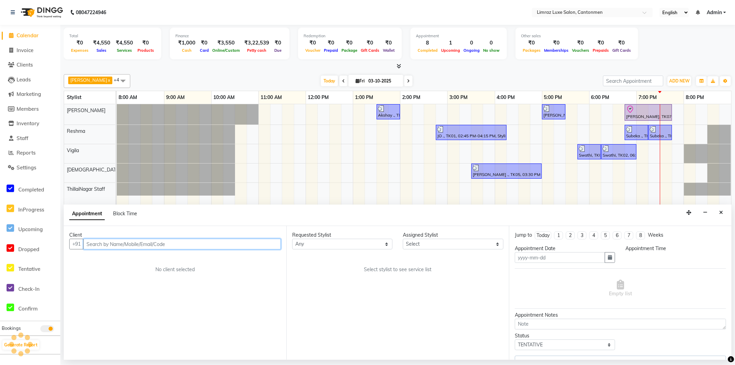
type input "03-10-2025"
select select "check-in"
select select "1125"
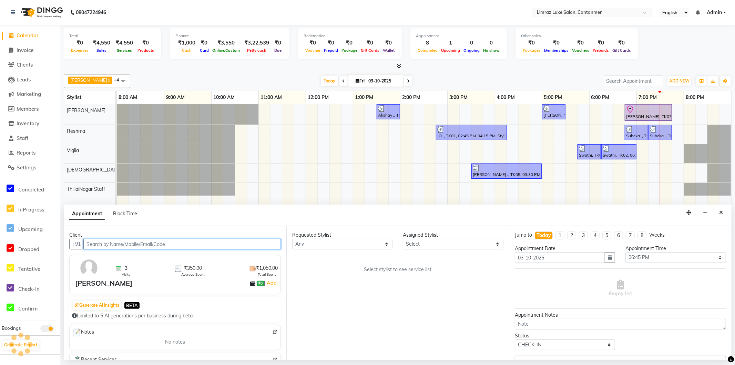
select select "90538"
select select "3643"
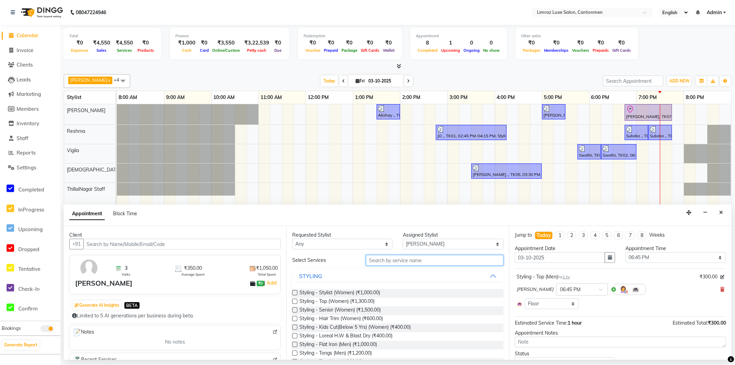
click at [405, 261] on input "text" at bounding box center [435, 260] width 138 height 11
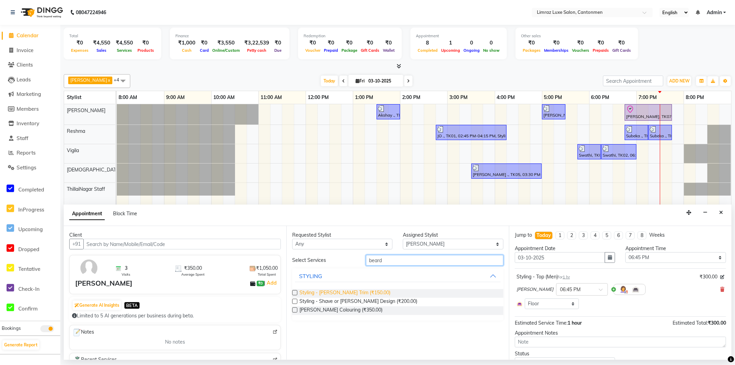
type input "beard"
click at [350, 292] on span "Styling - [PERSON_NAME] Trim (₹150.00)" at bounding box center [345, 293] width 91 height 9
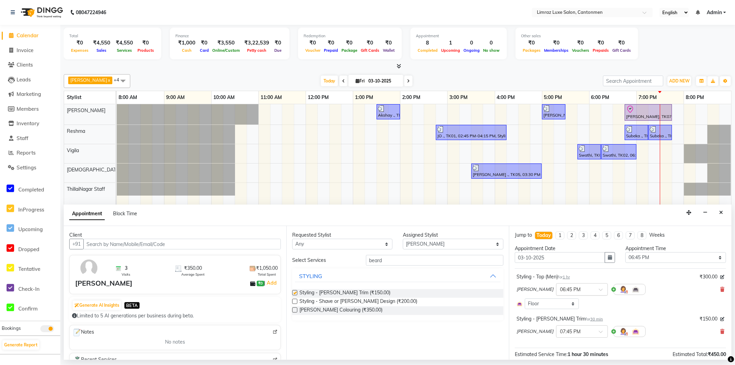
checkbox input "false"
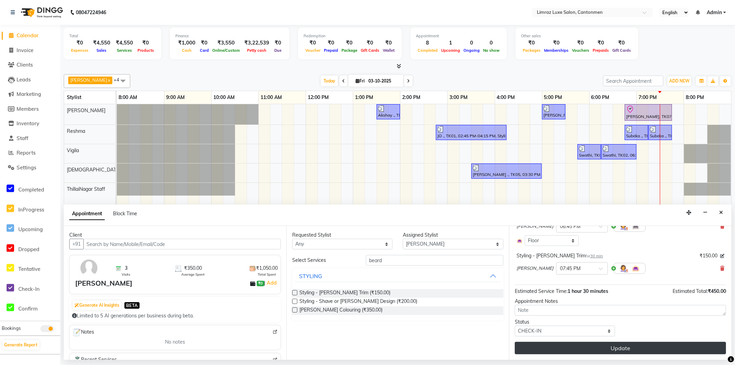
click at [614, 347] on button "Update" at bounding box center [620, 348] width 211 height 12
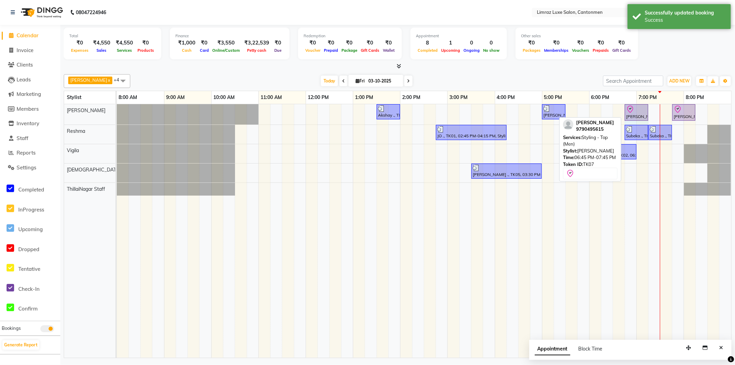
drag, startPoint x: 670, startPoint y: 109, endPoint x: 638, endPoint y: 108, distance: 32.4
click at [117, 109] on div "Akshay ., TK03, 01:30 PM-02:00 PM, Styling - [PERSON_NAME] Trim [PERSON_NAME] .…" at bounding box center [117, 114] width 0 height 20
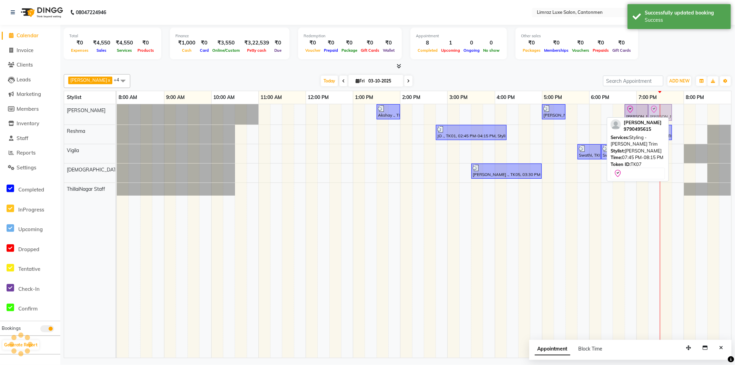
drag, startPoint x: 686, startPoint y: 110, endPoint x: 663, endPoint y: 110, distance: 22.8
click at [117, 110] on div "Akshay ., TK03, 01:30 PM-02:00 PM, Styling - [PERSON_NAME] Trim [PERSON_NAME] .…" at bounding box center [117, 114] width 0 height 20
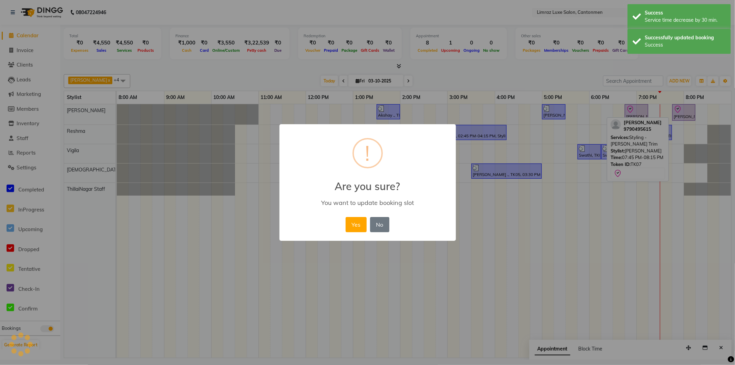
click at [346, 217] on button "Yes" at bounding box center [356, 224] width 21 height 15
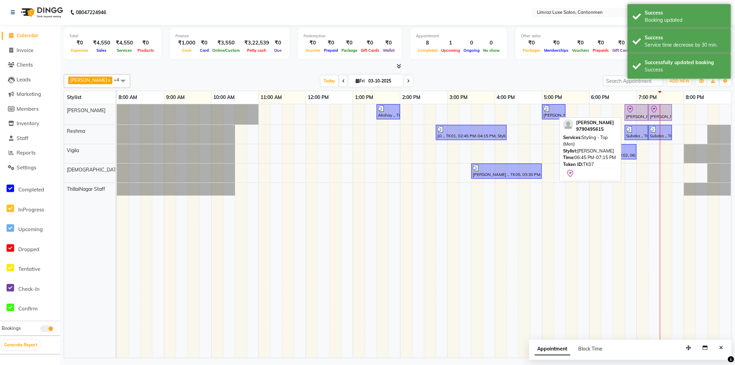
click at [637, 111] on div at bounding box center [636, 109] width 21 height 8
select select "8"
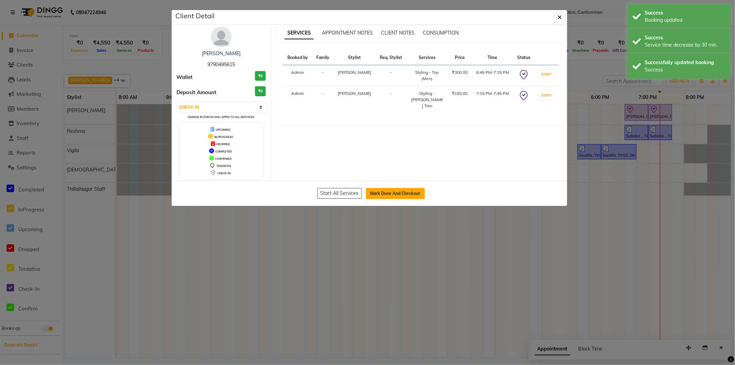
click at [377, 191] on button "Mark Done And Checkout" at bounding box center [395, 193] width 59 height 11
select select "7274"
select select "service"
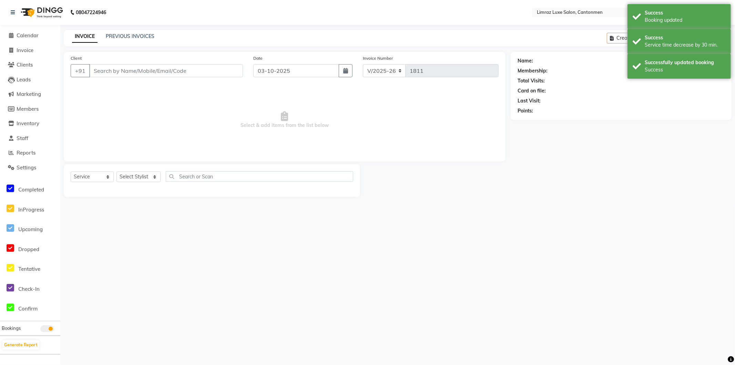
type input "9790495615"
select select "90538"
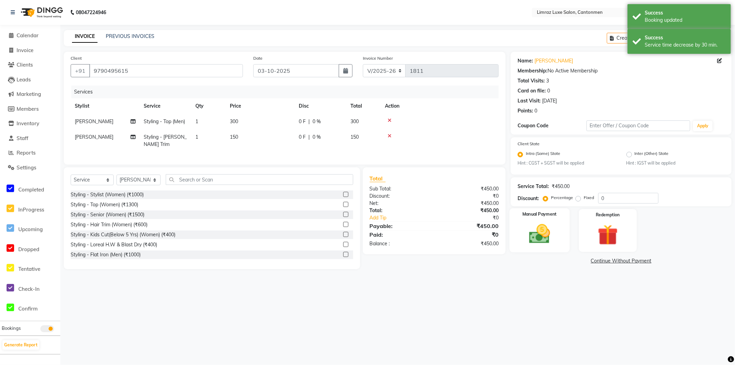
click at [538, 219] on div "Manual Payment" at bounding box center [540, 230] width 60 height 44
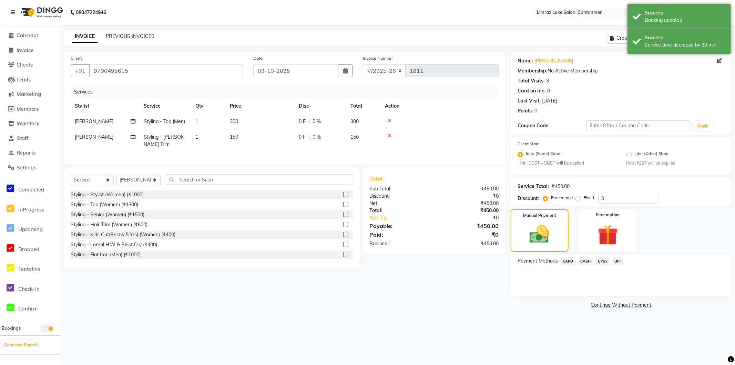
drag, startPoint x: 598, startPoint y: 262, endPoint x: 600, endPoint y: 267, distance: 5.8
click at [598, 262] on span "GPay" at bounding box center [603, 261] width 14 height 8
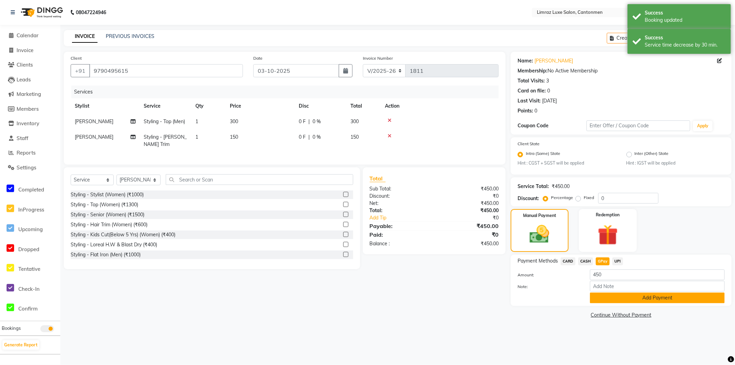
click at [609, 296] on button "Add Payment" at bounding box center [657, 297] width 135 height 11
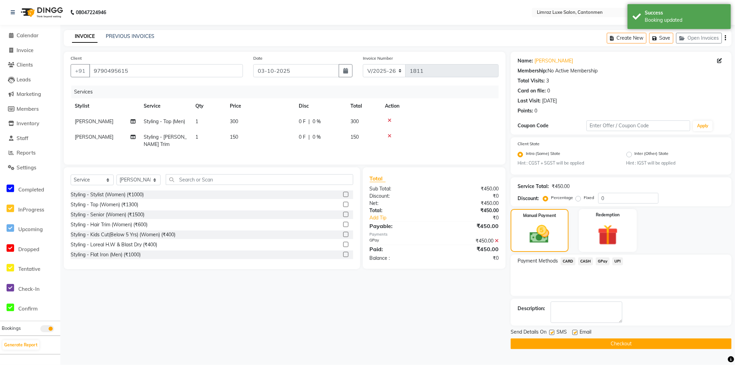
click at [552, 330] on label at bounding box center [551, 332] width 5 height 5
click at [552, 330] on input "checkbox" at bounding box center [551, 332] width 4 height 4
checkbox input "false"
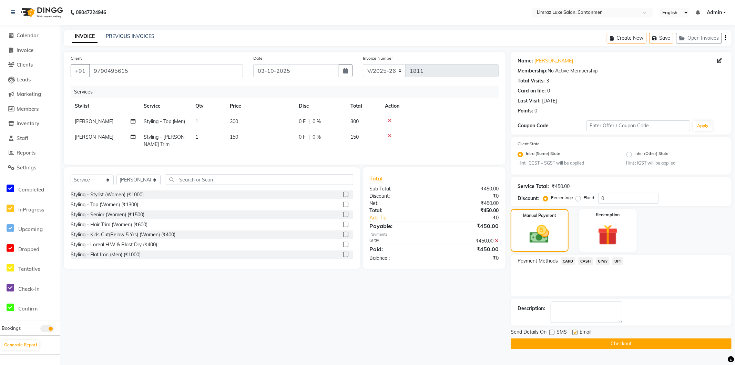
drag, startPoint x: 578, startPoint y: 332, endPoint x: 579, endPoint y: 343, distance: 11.2
click at [578, 334] on label at bounding box center [575, 332] width 5 height 5
click at [577, 334] on input "checkbox" at bounding box center [575, 332] width 4 height 4
checkbox input "false"
click at [580, 343] on button "Checkout" at bounding box center [621, 343] width 221 height 11
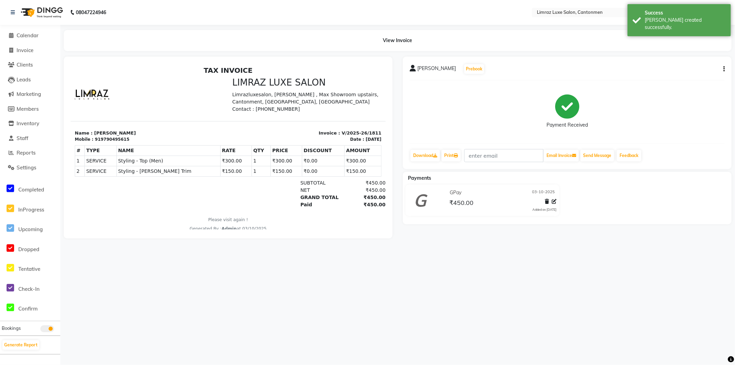
click at [51, 11] on img at bounding box center [41, 12] width 47 height 19
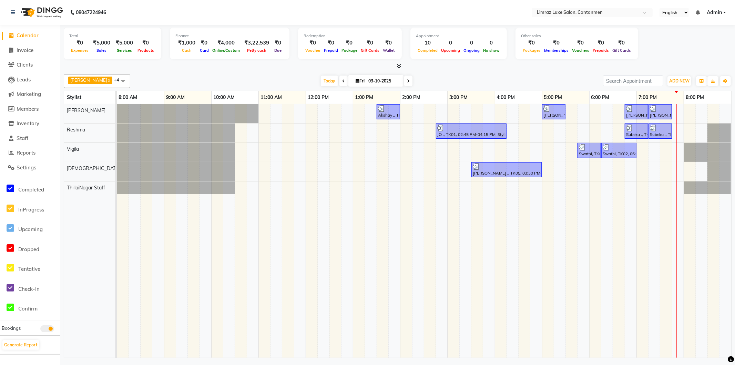
click at [651, 316] on td at bounding box center [655, 230] width 12 height 253
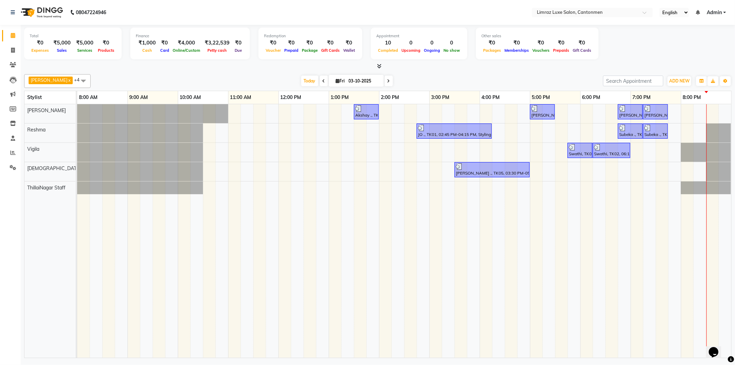
click at [387, 80] on icon at bounding box center [388, 81] width 3 height 4
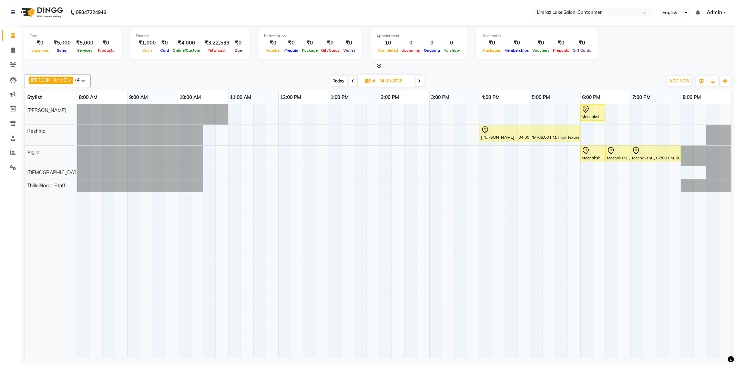
click at [335, 81] on span "Today" at bounding box center [339, 80] width 17 height 11
type input "03-10-2025"
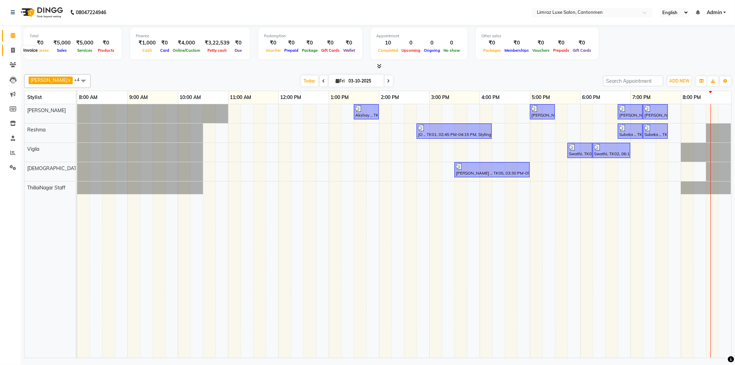
click at [14, 49] on icon at bounding box center [13, 50] width 4 height 5
select select "service"
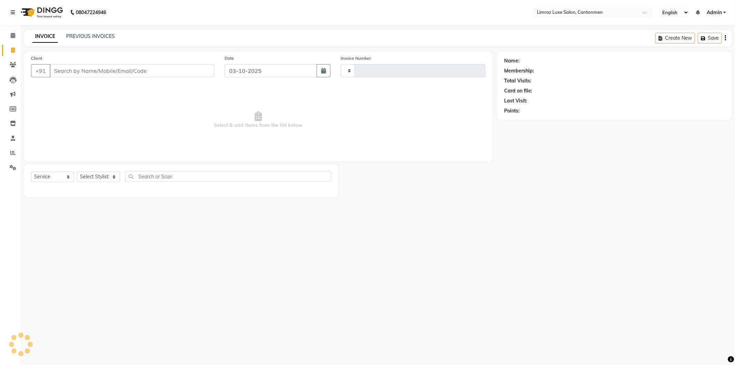
type input "1812"
select select "7274"
click at [149, 71] on input "Client" at bounding box center [132, 70] width 165 height 13
click at [102, 75] on input "Client" at bounding box center [132, 70] width 165 height 13
click at [56, 175] on select "Select Service Product Membership Package Voucher Prepaid Gift Card" at bounding box center [52, 176] width 43 height 11
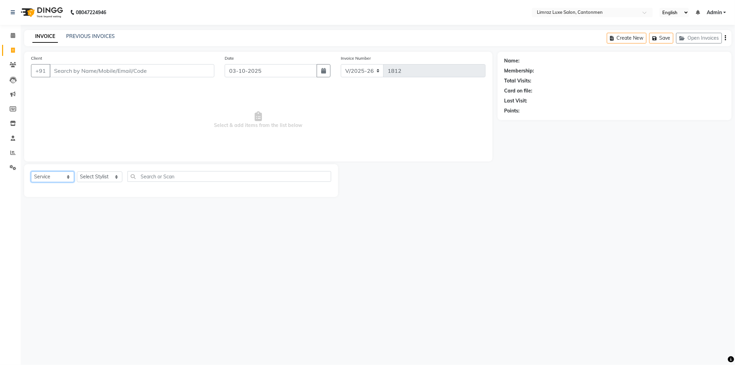
click at [56, 175] on select "Select Service Product Membership Package Voucher Prepaid Gift Card" at bounding box center [52, 176] width 43 height 11
click at [83, 68] on input "Client" at bounding box center [132, 70] width 165 height 13
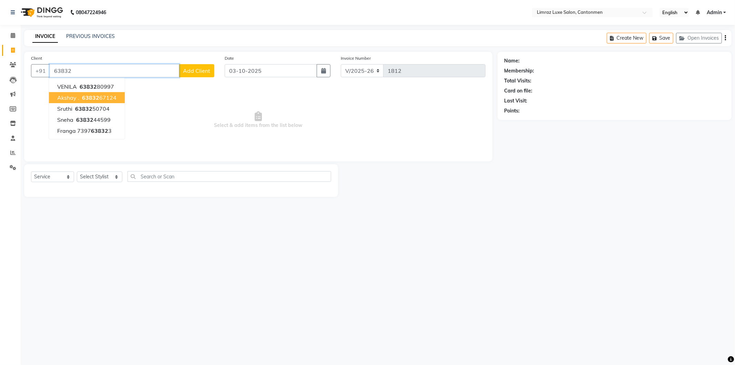
click at [85, 95] on span "63832" at bounding box center [90, 97] width 17 height 7
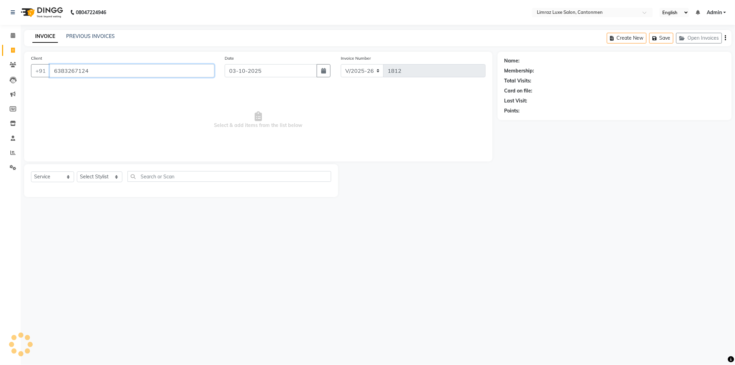
type input "6383267124"
click at [62, 177] on select "Select Service Product Membership Package Voucher Prepaid Gift Card" at bounding box center [52, 176] width 43 height 11
select select "product"
click at [31, 172] on select "Select Service Product Membership Package Voucher Prepaid Gift Card" at bounding box center [52, 176] width 43 height 11
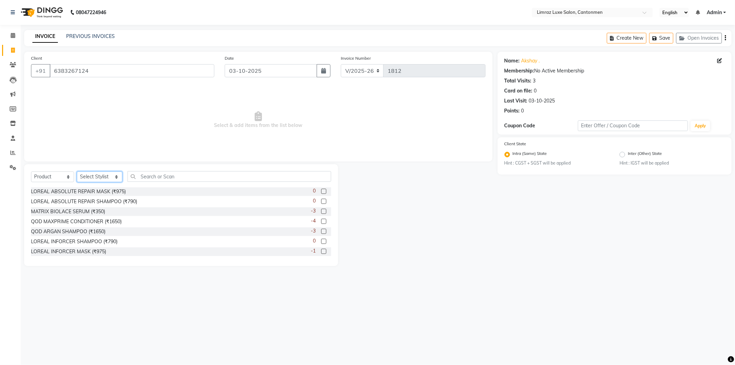
drag, startPoint x: 99, startPoint y: 178, endPoint x: 103, endPoint y: 181, distance: 4.7
click at [99, 178] on select "Select Stylist NEWTON Premish Reshma SAKTHI ThillaiNagar Staff Vigila Vijitha" at bounding box center [100, 176] width 46 height 11
select select "63047"
click at [77, 172] on select "Select Stylist NEWTON Premish Reshma SAKTHI ThillaiNagar Staff Vigila Vijitha" at bounding box center [100, 176] width 46 height 11
click at [142, 177] on input "text" at bounding box center [230, 176] width 204 height 11
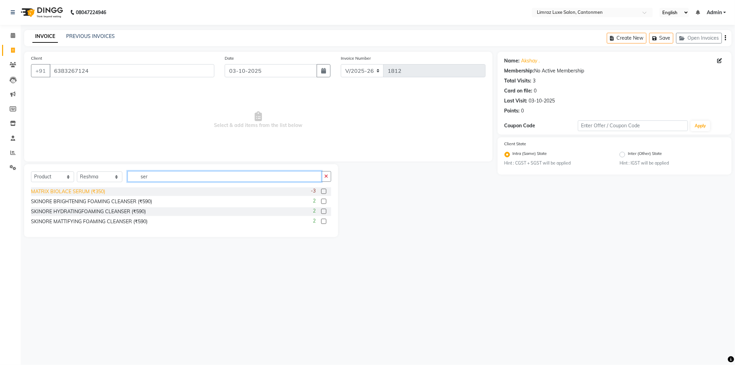
type input "ser"
click at [76, 191] on div "MATRIX BIOLACE SERUM (₹350)" at bounding box center [68, 191] width 74 height 7
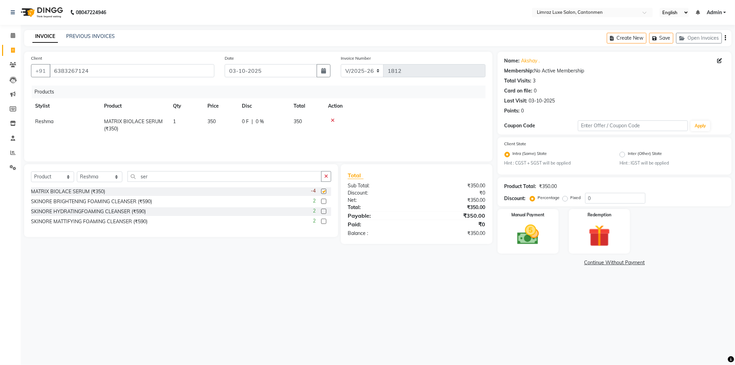
checkbox input "false"
click at [538, 229] on img at bounding box center [528, 235] width 37 height 26
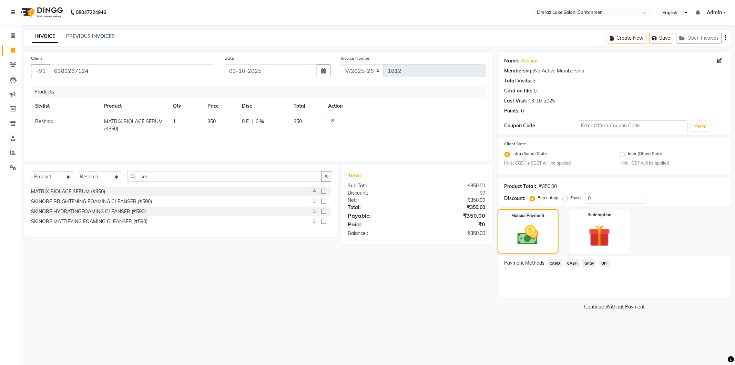
click at [587, 261] on span "GPay" at bounding box center [590, 263] width 14 height 8
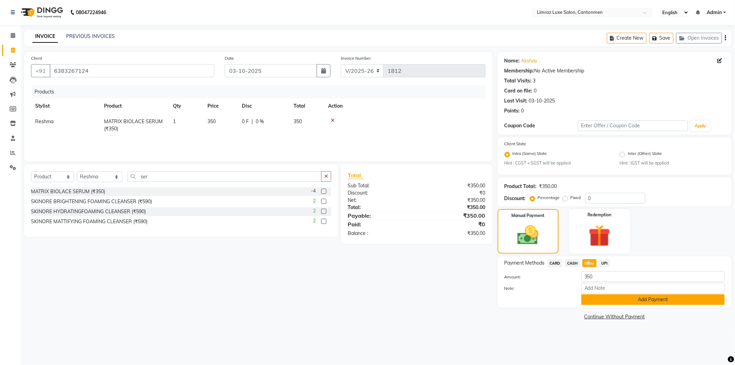
click at [594, 297] on button "Add Payment" at bounding box center [653, 299] width 143 height 11
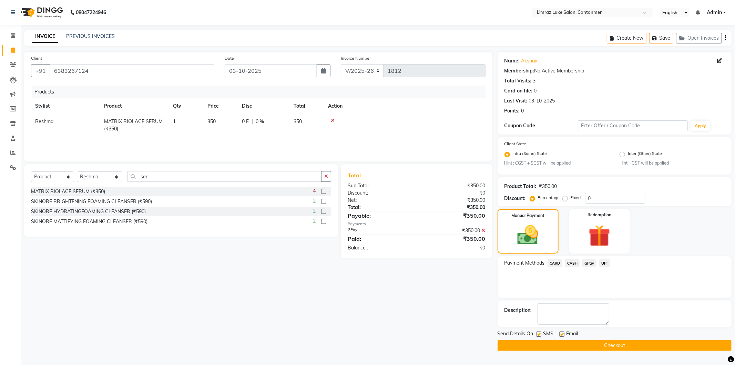
drag, startPoint x: 540, startPoint y: 331, endPoint x: 555, endPoint y: 335, distance: 15.7
click at [542, 332] on label at bounding box center [538, 333] width 5 height 5
click at [541, 332] on input "checkbox" at bounding box center [538, 334] width 4 height 4
checkbox input "false"
click at [564, 335] on label at bounding box center [561, 333] width 5 height 5
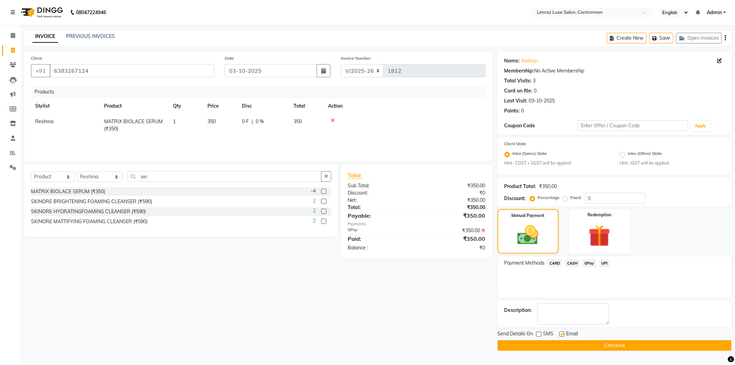
click at [564, 335] on input "checkbox" at bounding box center [561, 334] width 4 height 4
checkbox input "false"
click at [566, 341] on button "Checkout" at bounding box center [615, 345] width 234 height 11
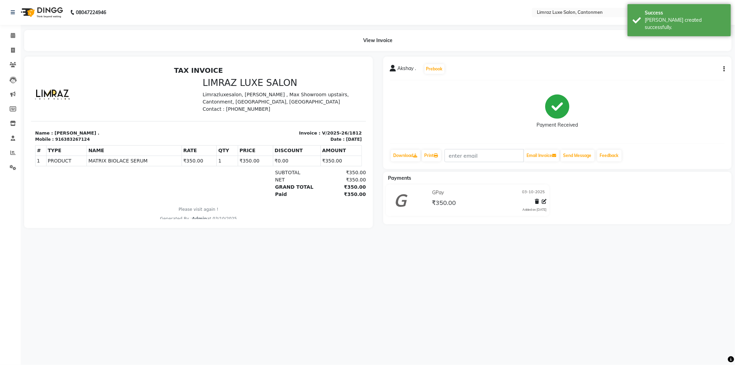
click at [40, 13] on img at bounding box center [41, 12] width 47 height 19
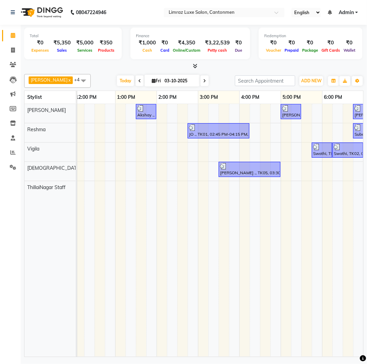
scroll to position [0, 252]
